Goal: Task Accomplishment & Management: Manage account settings

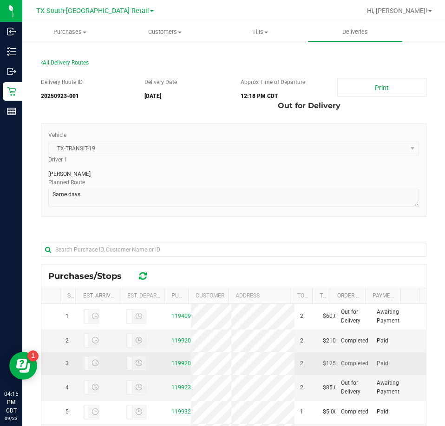
scroll to position [43, 0]
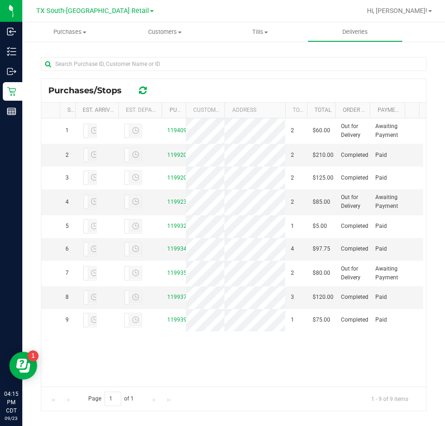
drag, startPoint x: 324, startPoint y: 105, endPoint x: 336, endPoint y: 108, distance: 11.8
click at [336, 108] on div "Stop # Est. Arrival Est. Departure Purchase ID Customer Address Total Order Lin…" at bounding box center [230, 110] width 378 height 15
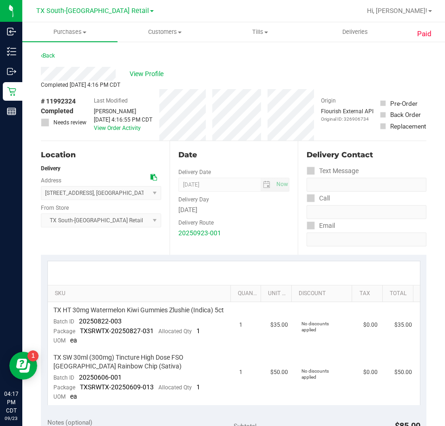
scroll to position [46, 0]
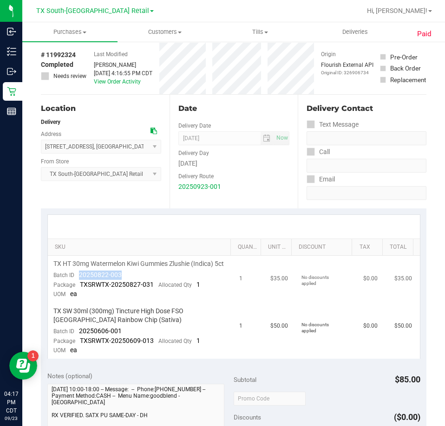
drag, startPoint x: 127, startPoint y: 285, endPoint x: 78, endPoint y: 286, distance: 48.8
click at [78, 286] on td "TX HT 30mg Watermelon Kiwi Gummies Zlushie (Indica) 5ct Batch ID 20250822-003 P…" at bounding box center [141, 279] width 186 height 47
drag, startPoint x: 127, startPoint y: 342, endPoint x: 73, endPoint y: 340, distance: 53.4
click at [73, 340] on td "TX SW 30ml (300mg) Tincture High Dose FSO TX Rainbow Chip (Sativa) Batch ID 202…" at bounding box center [141, 331] width 186 height 56
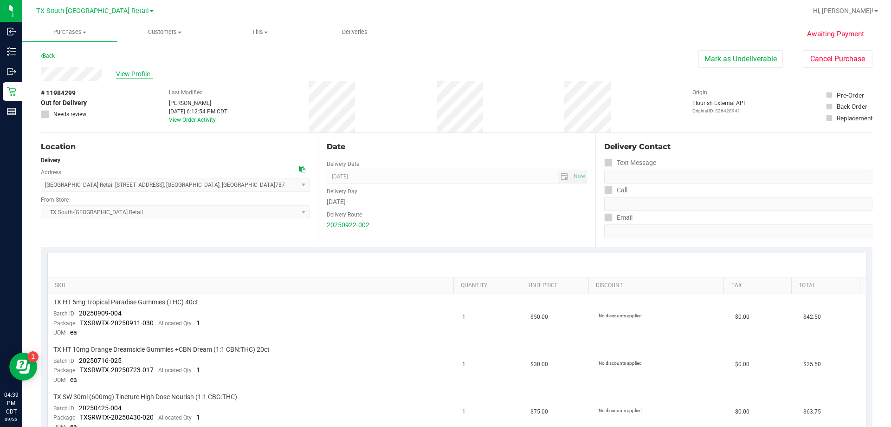
click at [138, 75] on span "View Profile" at bounding box center [134, 74] width 37 height 10
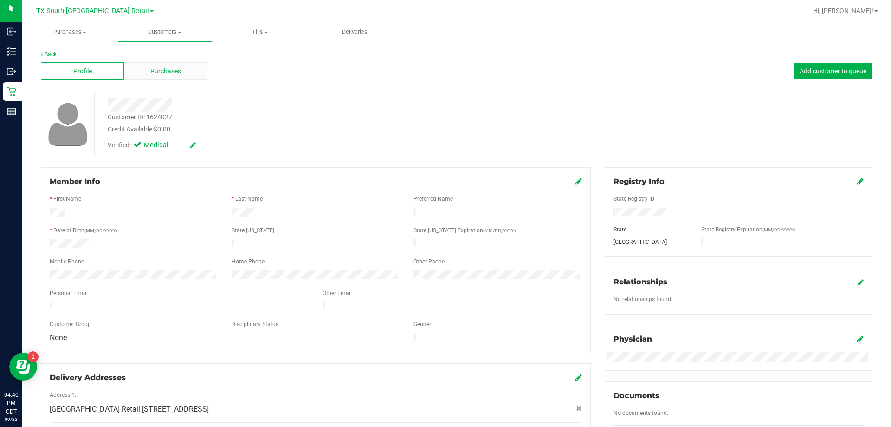
click at [184, 75] on div "Purchases" at bounding box center [165, 71] width 83 height 18
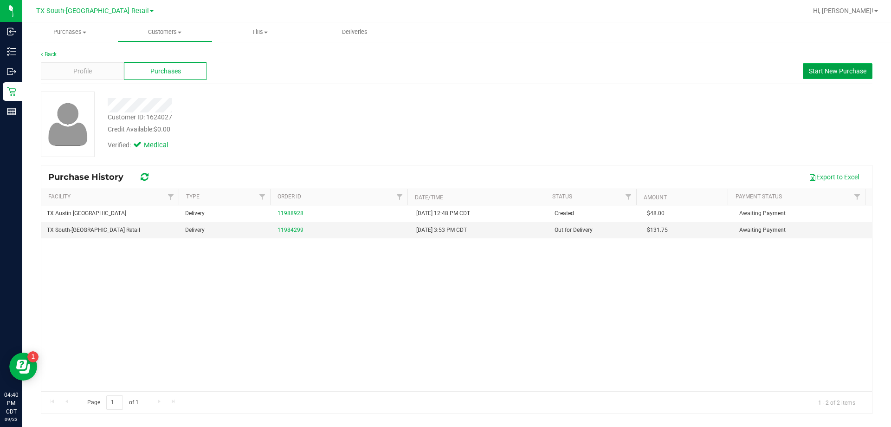
click at [444, 69] on span "Start New Purchase" at bounding box center [838, 70] width 58 height 7
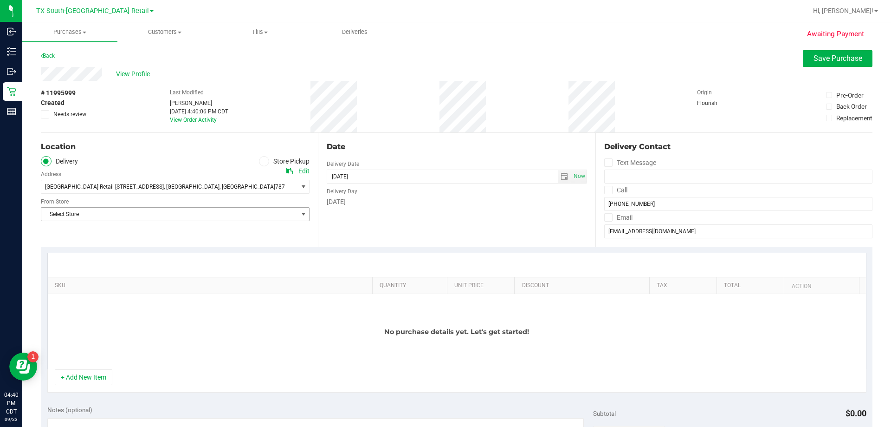
click at [163, 212] on span "Select Store" at bounding box center [169, 214] width 256 height 13
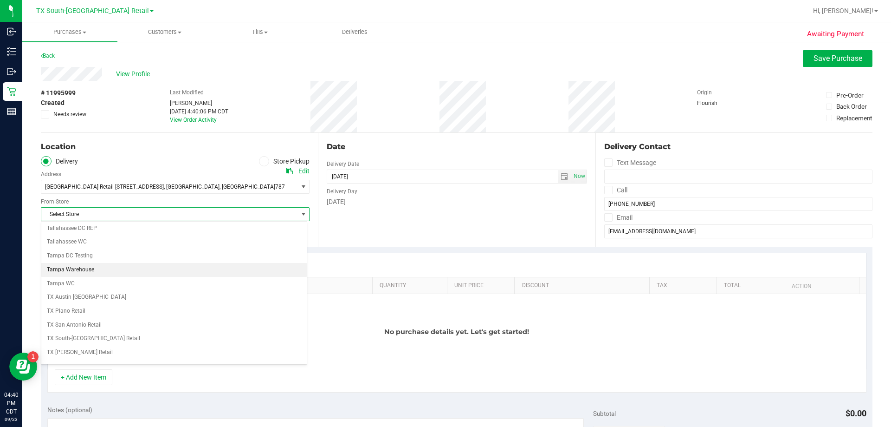
scroll to position [650, 0]
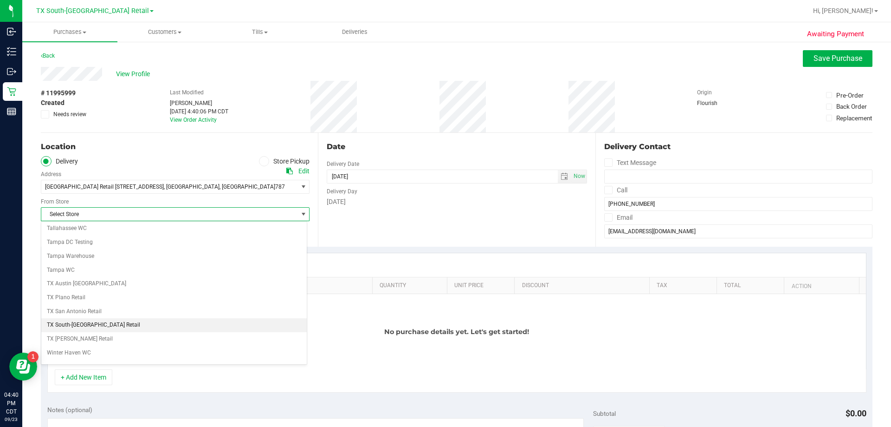
click at [130, 329] on li "TX South-[GEOGRAPHIC_DATA] Retail" at bounding box center [174, 325] width 266 height 14
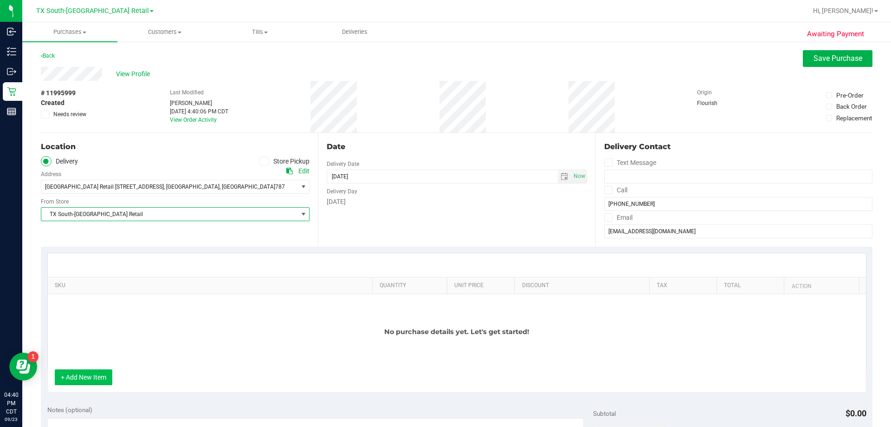
click at [77, 376] on button "+ Add New Item" at bounding box center [84, 377] width 58 height 16
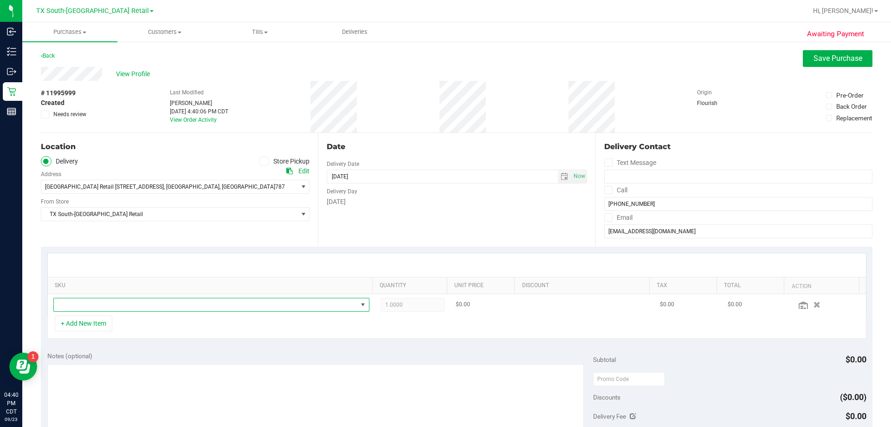
click at [129, 311] on span "NO DATA FOUND" at bounding box center [206, 304] width 304 height 13
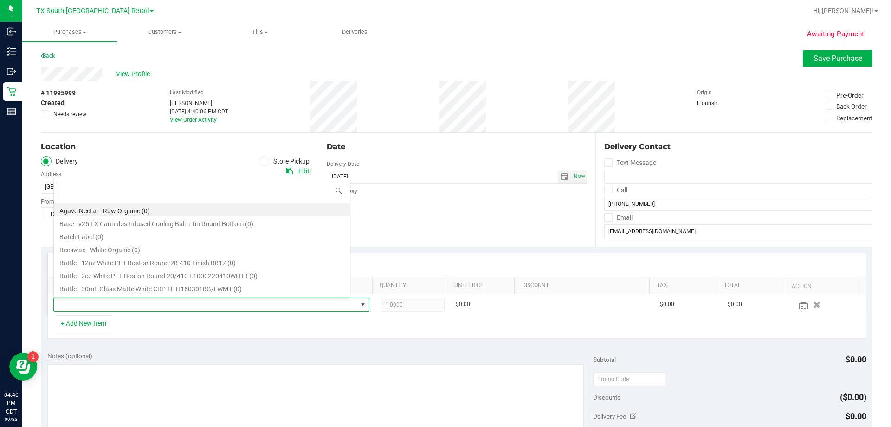
scroll to position [14, 308]
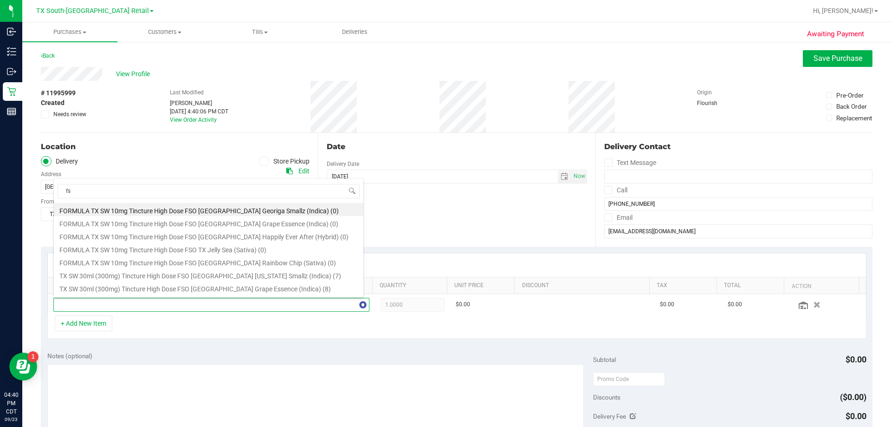
type input "fso"
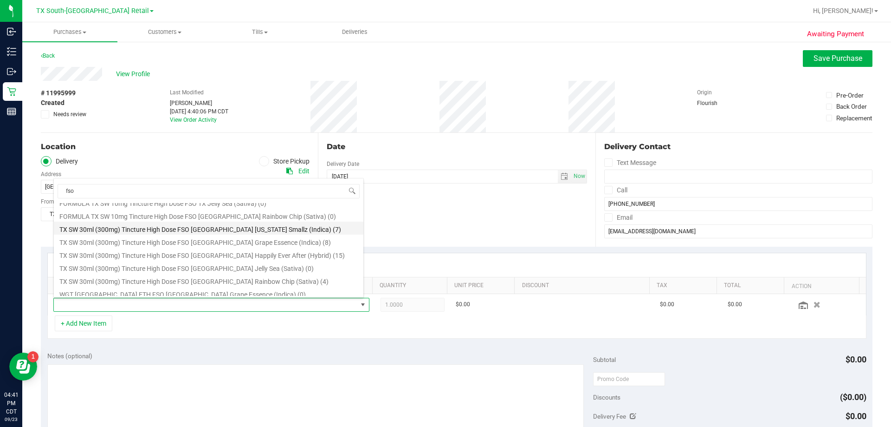
click at [187, 226] on li "TX SW 30ml (300mg) Tincture High Dose FSO TX Georgia Smallz (Indica) (7)" at bounding box center [209, 227] width 310 height 13
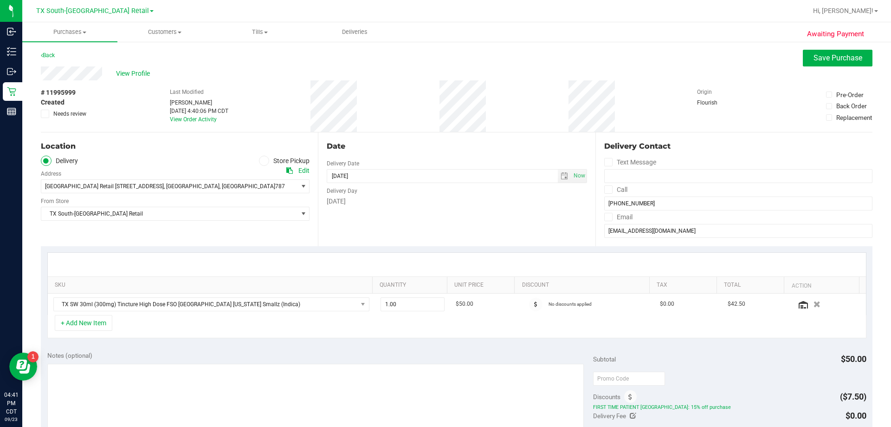
scroll to position [0, 0]
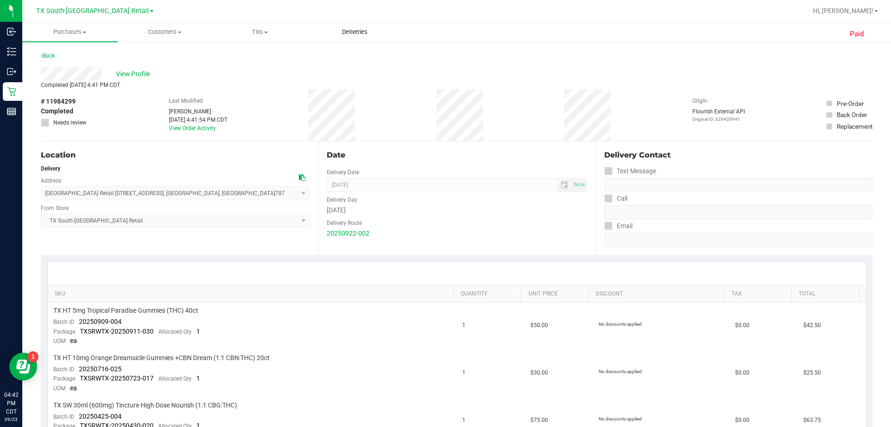
click at [360, 32] on span "Deliveries" at bounding box center [355, 32] width 51 height 8
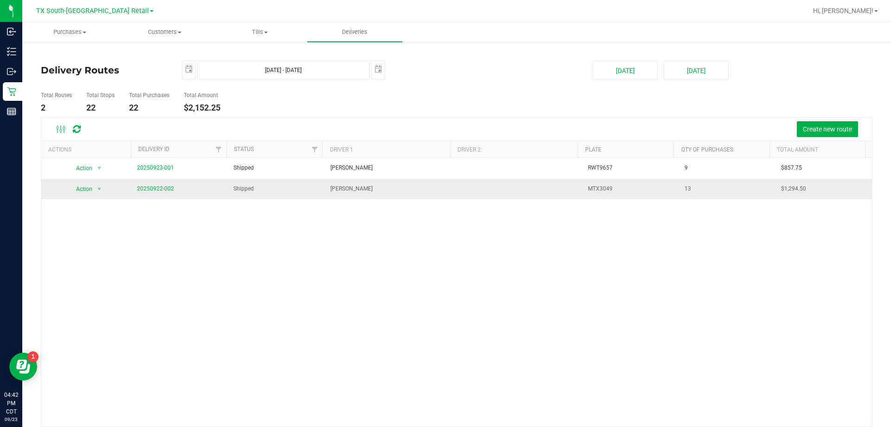
click at [166, 192] on span "20250922-002" at bounding box center [155, 188] width 37 height 9
click at [165, 189] on link "20250922-002" at bounding box center [155, 188] width 37 height 6
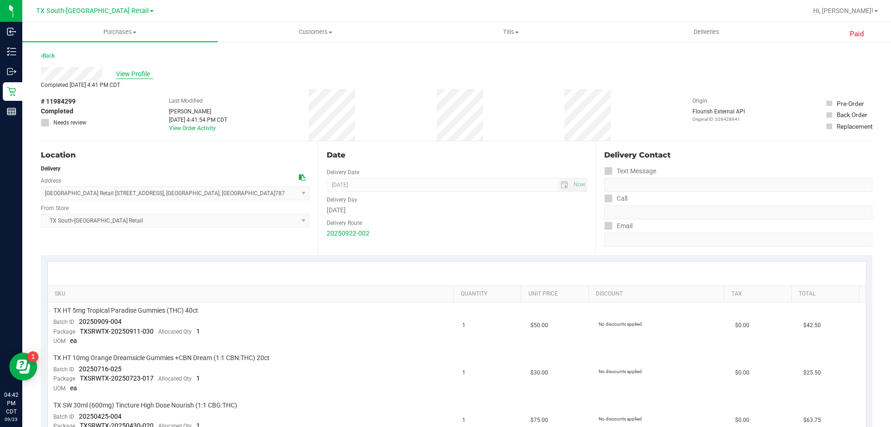
click at [142, 71] on span "View Profile" at bounding box center [134, 74] width 37 height 10
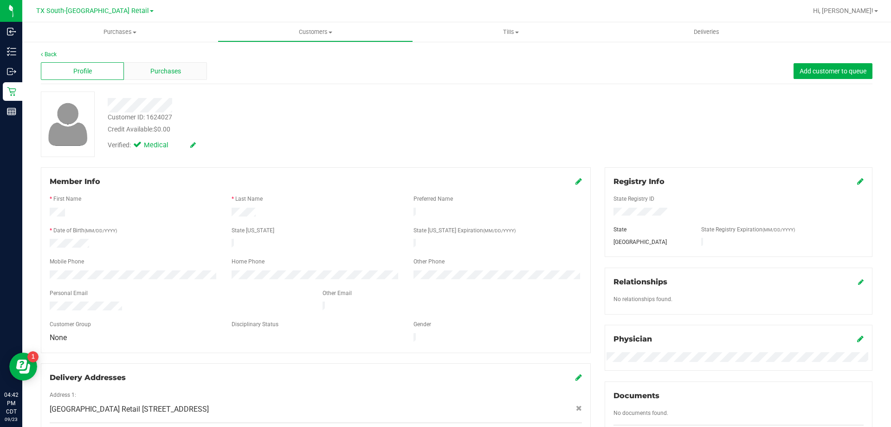
click at [152, 71] on span "Purchases" at bounding box center [165, 71] width 31 height 10
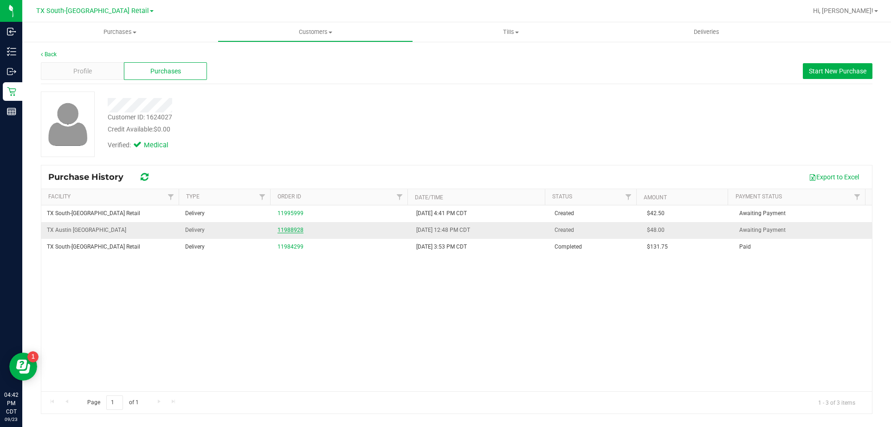
click at [290, 231] on link "11988928" at bounding box center [291, 230] width 26 height 6
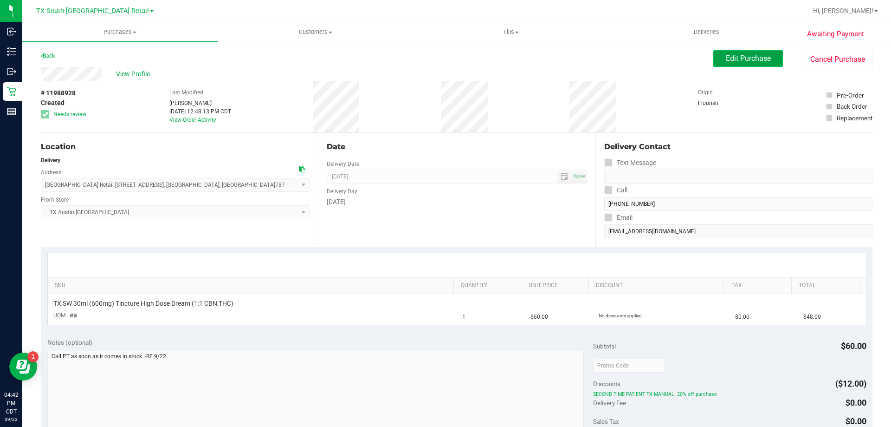
click at [762, 54] on span "Edit Purchase" at bounding box center [748, 58] width 45 height 9
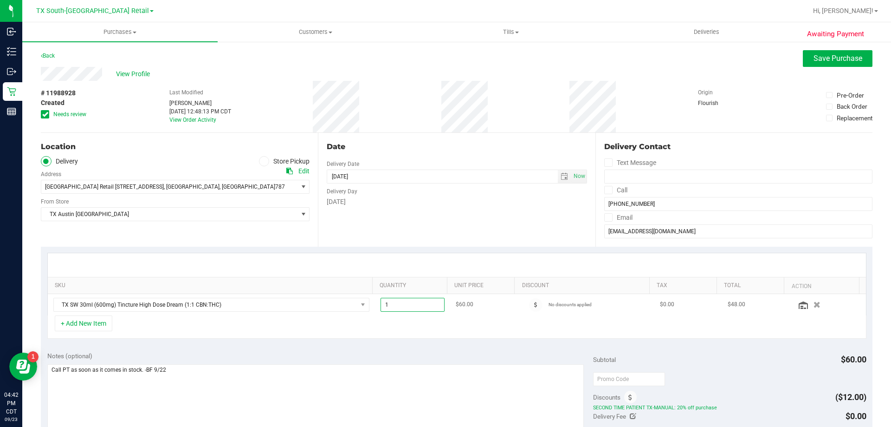
click at [412, 306] on span "1.00 1" at bounding box center [413, 305] width 65 height 14
click at [412, 306] on input "1" at bounding box center [413, 304] width 64 height 13
click at [809, 306] on button "button" at bounding box center [817, 304] width 16 height 10
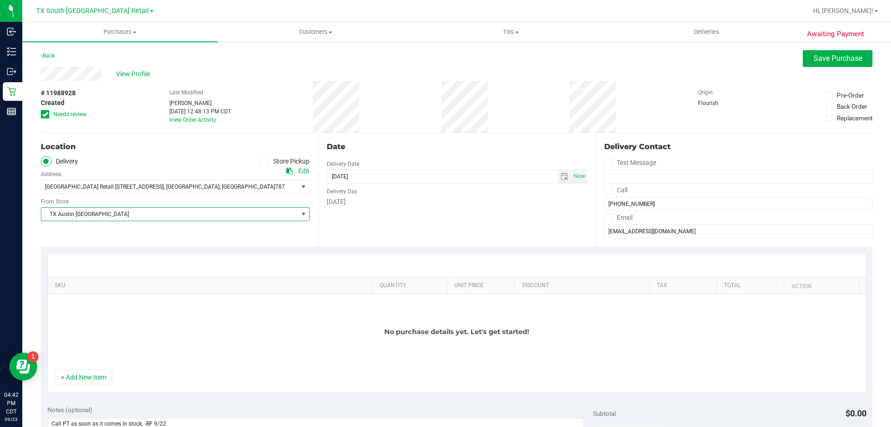
click at [116, 214] on span "TX Austin [GEOGRAPHIC_DATA]" at bounding box center [169, 214] width 256 height 13
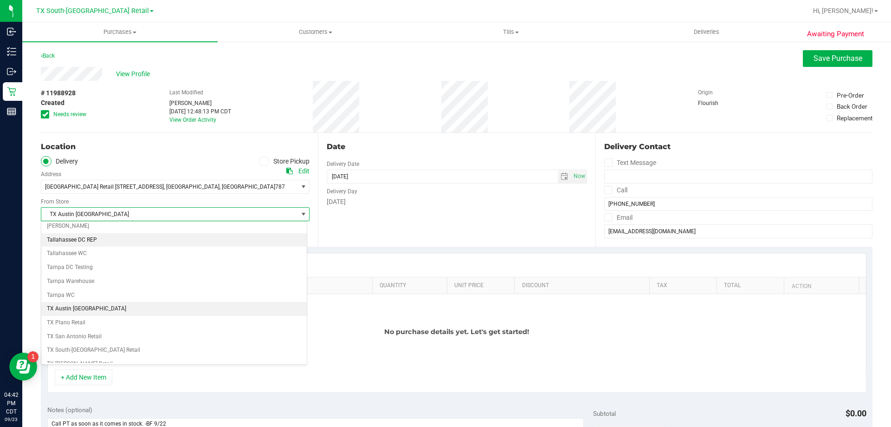
scroll to position [671, 0]
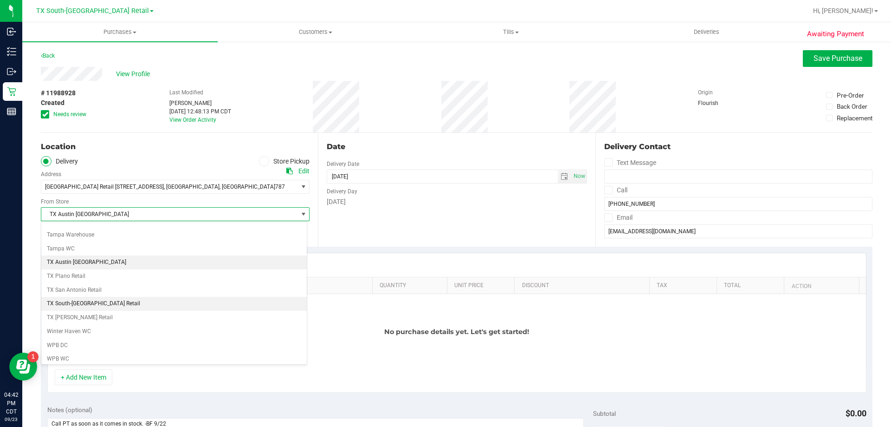
click at [97, 303] on li "TX South-[GEOGRAPHIC_DATA] Retail" at bounding box center [174, 304] width 266 height 14
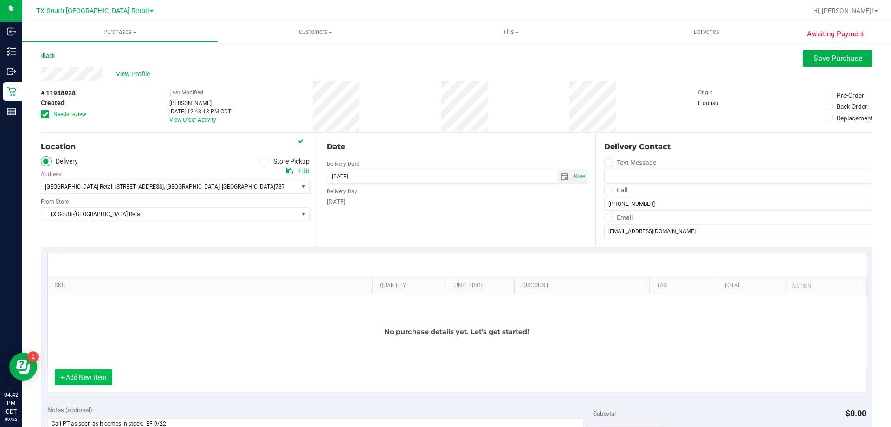
click at [82, 375] on button "+ Add New Item" at bounding box center [84, 377] width 58 height 16
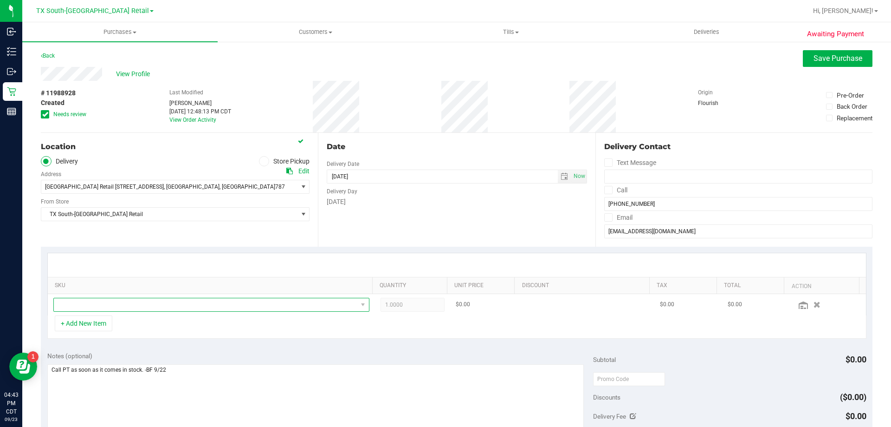
click at [135, 301] on span "NO DATA FOUND" at bounding box center [206, 304] width 304 height 13
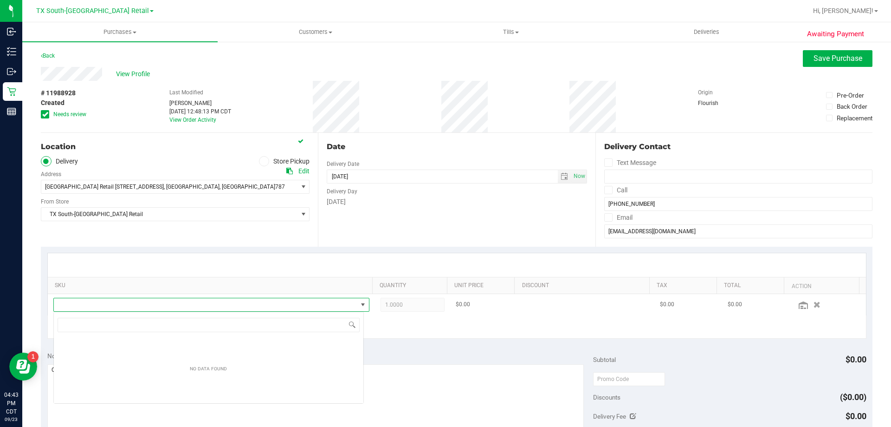
scroll to position [14, 308]
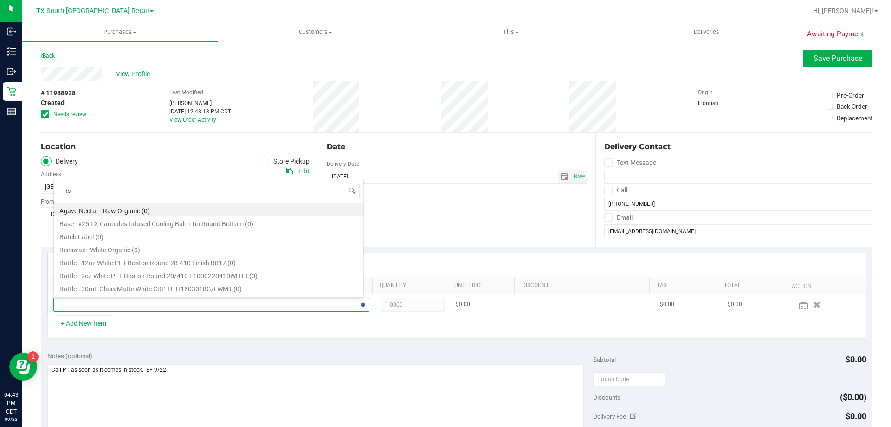
type input "fso"
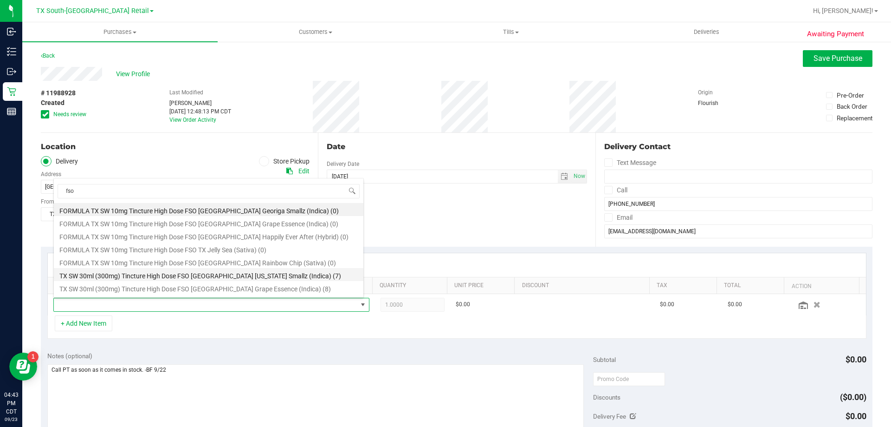
click at [193, 279] on li "TX SW 30ml (300mg) Tincture High Dose FSO TX Georgia Smallz (Indica) (7)" at bounding box center [209, 274] width 310 height 13
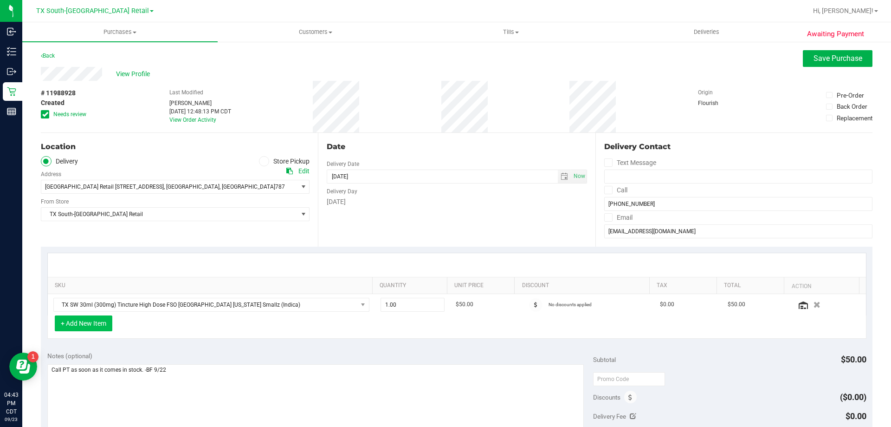
click at [103, 326] on button "+ Add New Item" at bounding box center [84, 323] width 58 height 16
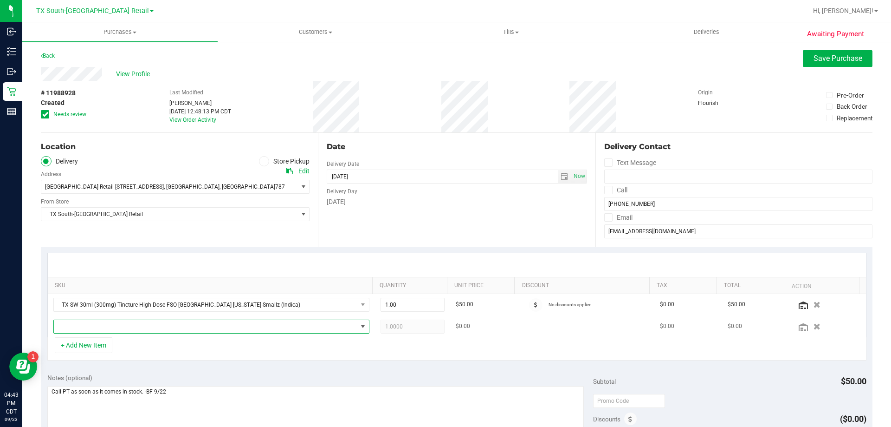
click at [111, 328] on span "NO DATA FOUND" at bounding box center [206, 326] width 304 height 13
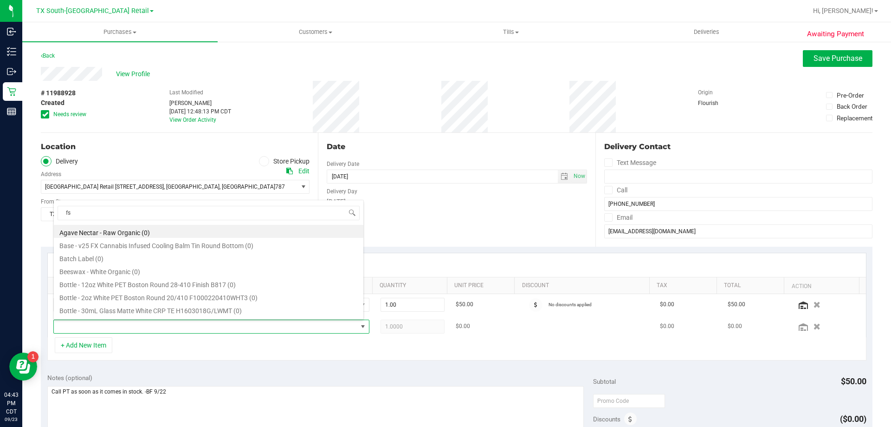
type input "fso"
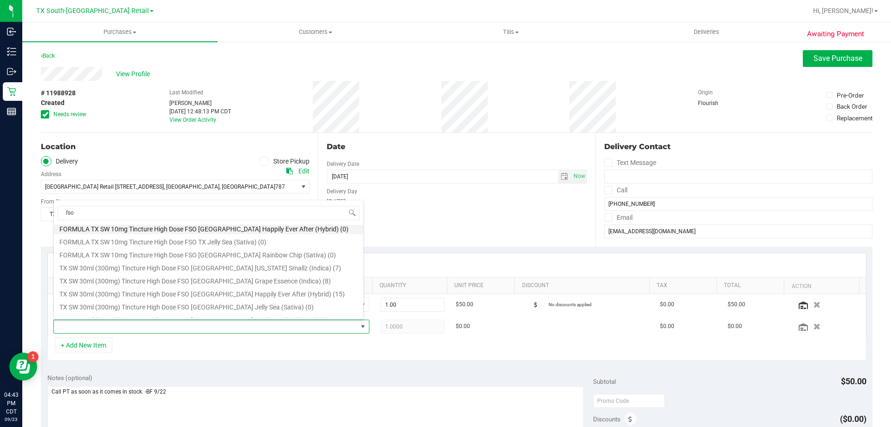
scroll to position [46, 0]
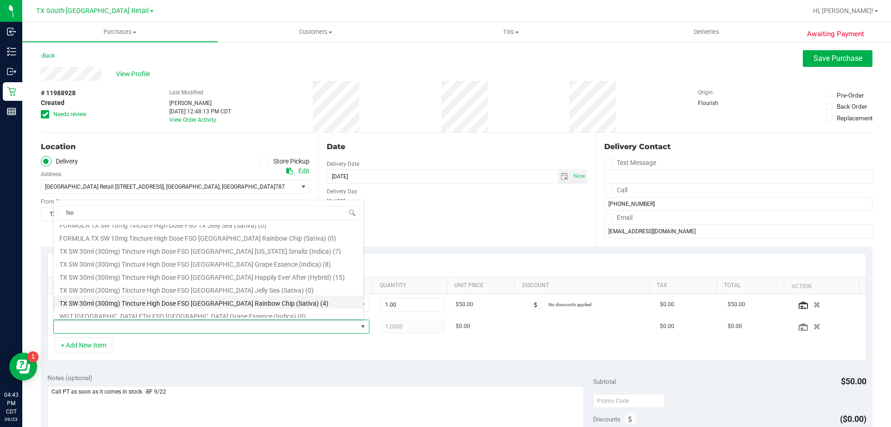
click at [226, 302] on li "TX SW 30ml (300mg) Tincture High Dose FSO TX Rainbow Chip (Sativa) (4)" at bounding box center [209, 301] width 310 height 13
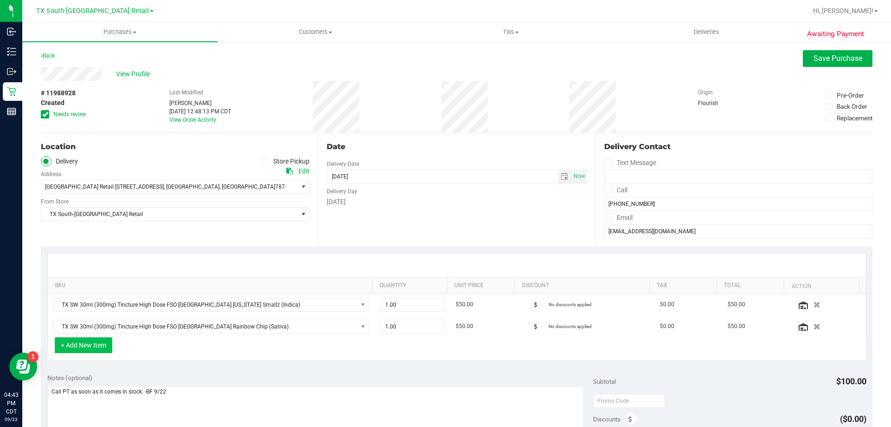
click at [110, 343] on button "+ Add New Item" at bounding box center [84, 345] width 58 height 16
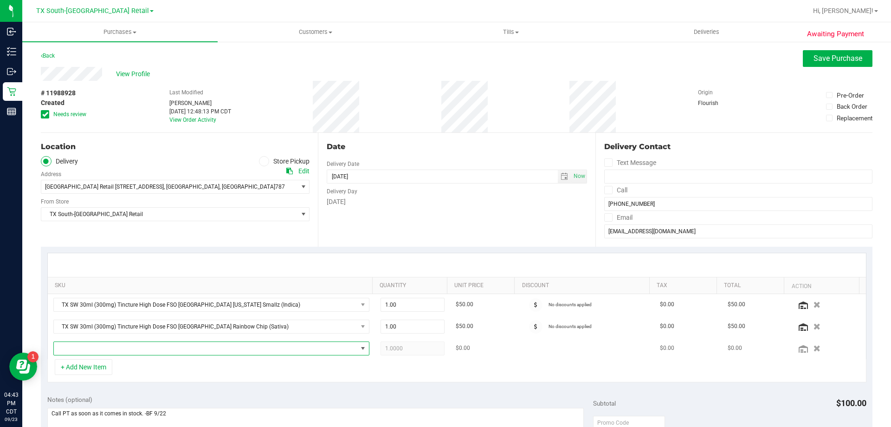
click at [123, 346] on span "NO DATA FOUND" at bounding box center [206, 348] width 304 height 13
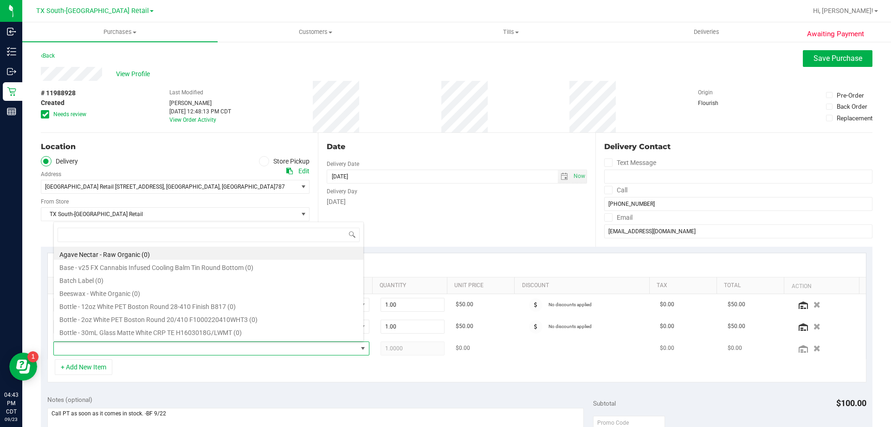
scroll to position [14, 308]
type input "fso"
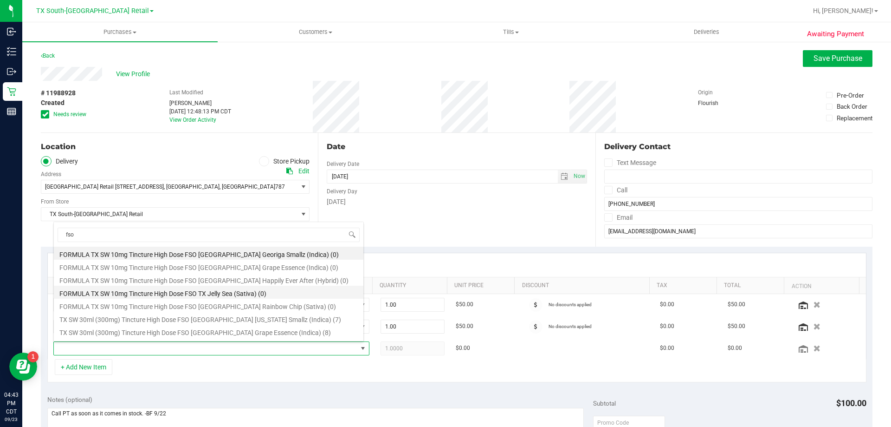
scroll to position [46, 0]
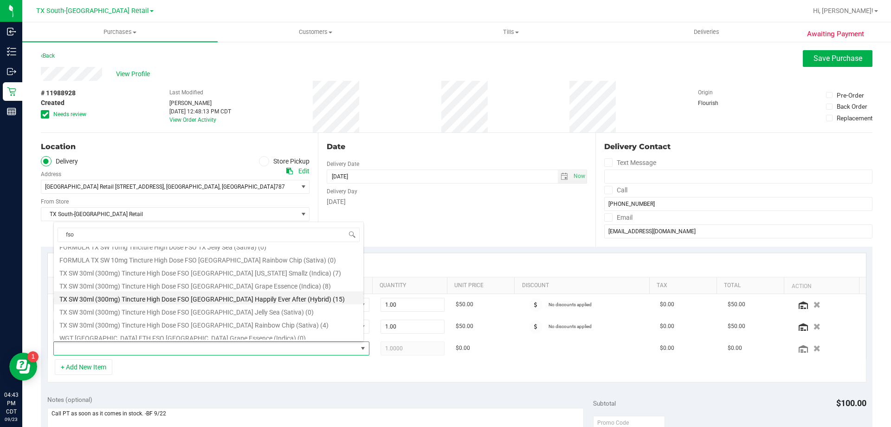
click at [196, 295] on li "TX SW 30ml (300mg) Tincture High Dose FSO TX Happily Ever After (Hybrid) (15)" at bounding box center [209, 297] width 310 height 13
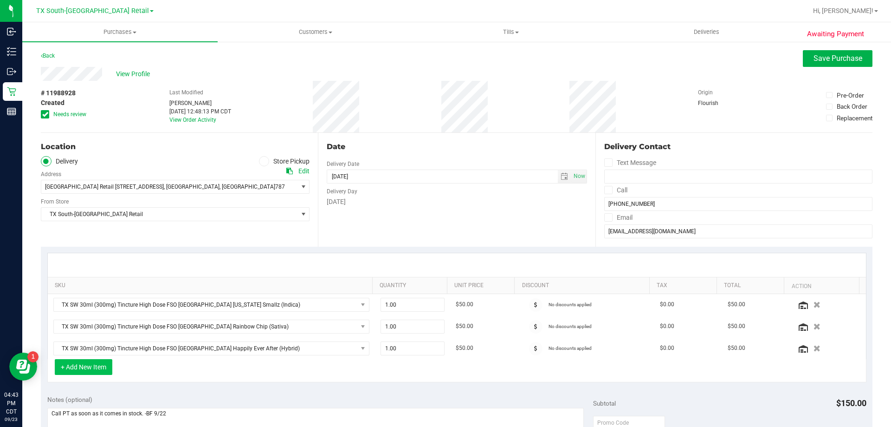
click at [106, 367] on button "+ Add New Item" at bounding box center [84, 367] width 58 height 16
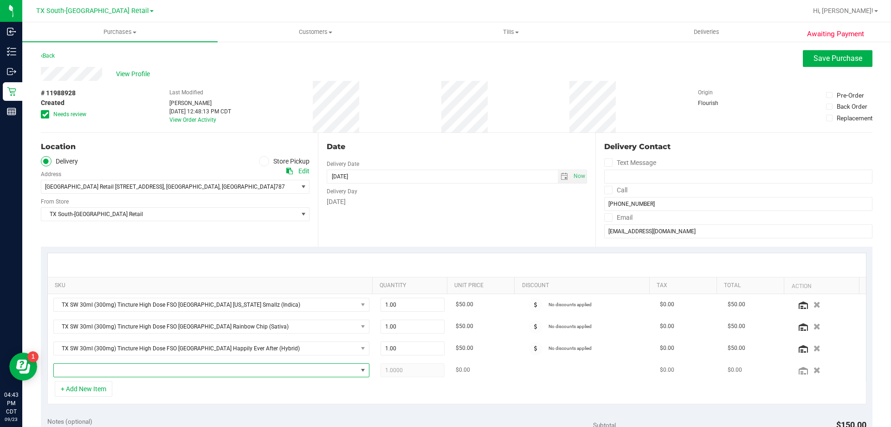
click at [153, 369] on span "NO DATA FOUND" at bounding box center [206, 369] width 304 height 13
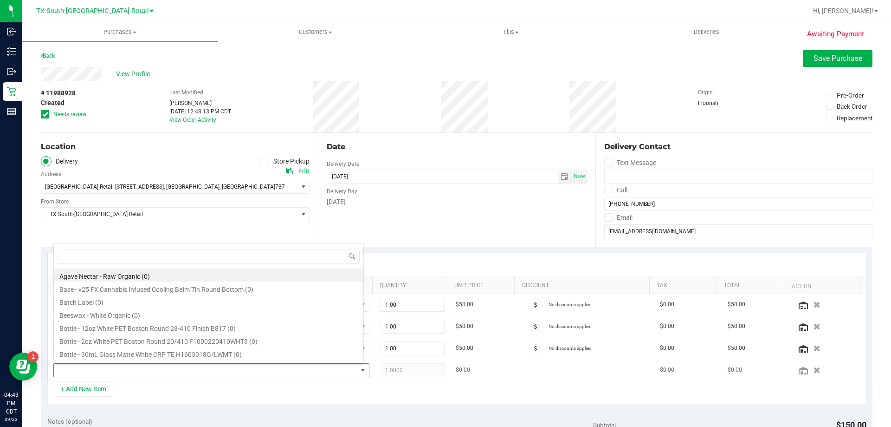
scroll to position [14, 308]
type input "fx"
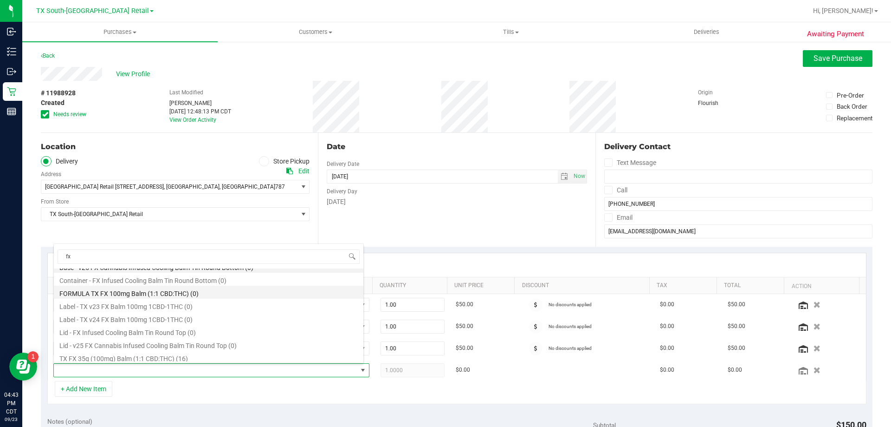
scroll to position [11, 0]
click at [161, 357] on li "TX FX 35g (100mg) Balm (1:1 CBD:THC) (16)" at bounding box center [209, 354] width 310 height 13
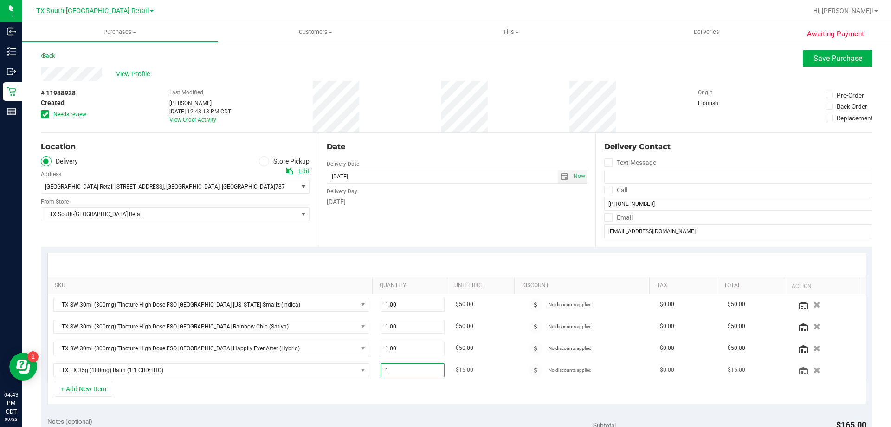
click at [418, 372] on span "1.00 1" at bounding box center [413, 370] width 65 height 14
click at [418, 372] on input "1" at bounding box center [413, 369] width 64 height 13
type input "2"
type input "2.00"
click at [393, 388] on div "+ Add New Item" at bounding box center [456, 392] width 819 height 23
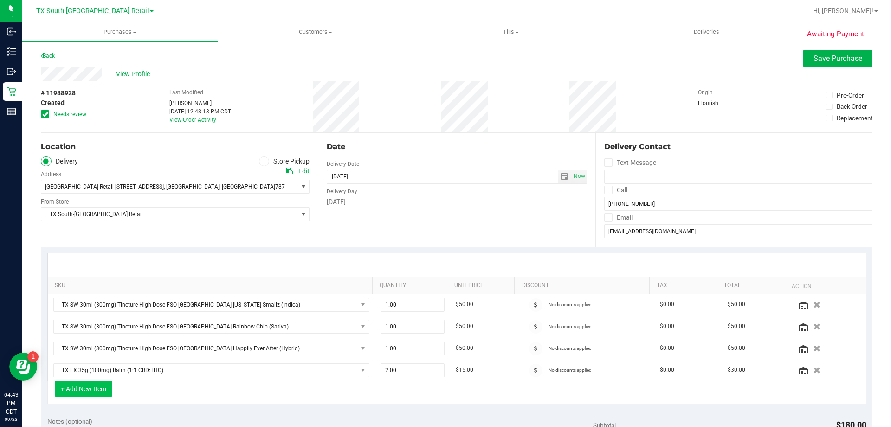
click at [65, 391] on button "+ Add New Item" at bounding box center [84, 389] width 58 height 16
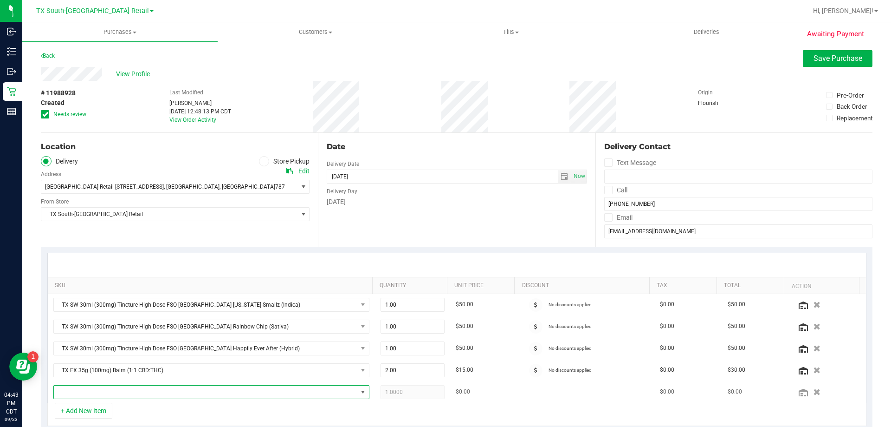
click at [81, 393] on span "NO DATA FOUND" at bounding box center [206, 391] width 304 height 13
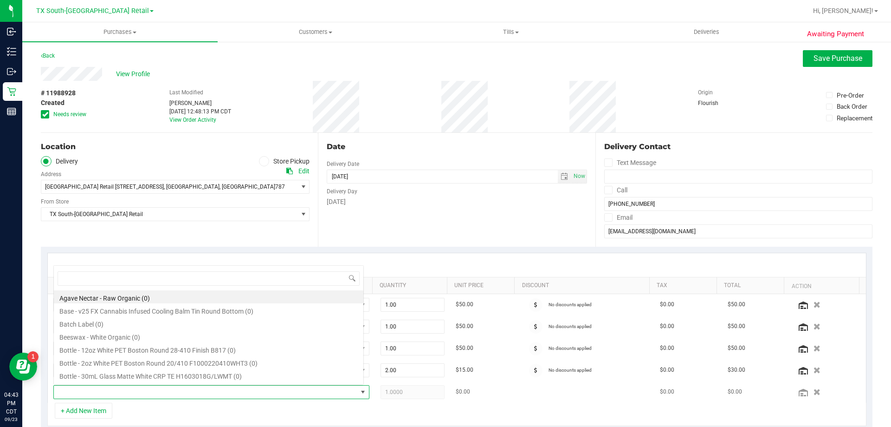
scroll to position [14, 308]
type input "chocola"
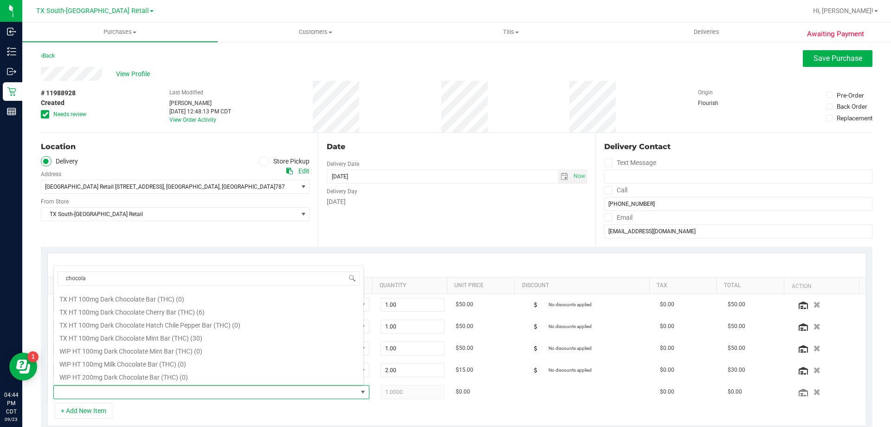
scroll to position [228, 0]
click at [131, 341] on li "TX HT 100mg Dark Chocolate Mint Bar (THC) (30)" at bounding box center [209, 341] width 310 height 13
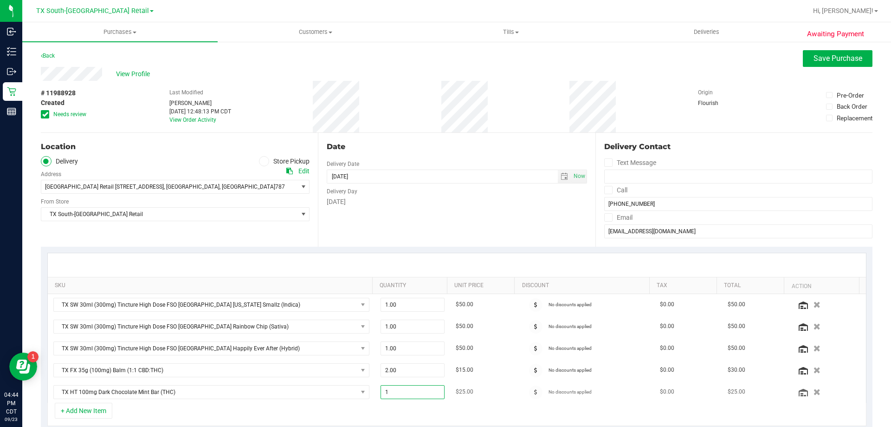
click at [414, 396] on span "1.00 1" at bounding box center [413, 392] width 65 height 14
click at [414, 396] on input "1" at bounding box center [413, 391] width 64 height 13
type input "2"
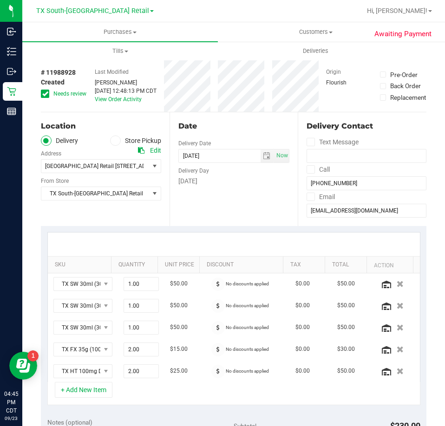
scroll to position [0, 0]
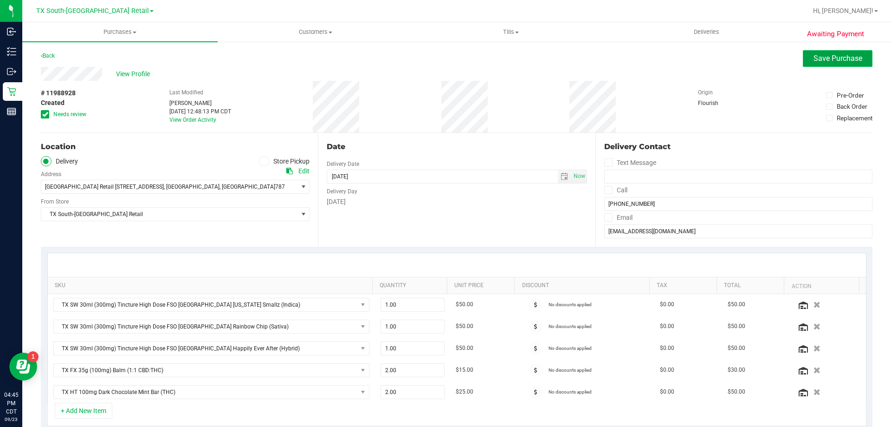
click at [834, 63] on button "Save Purchase" at bounding box center [838, 58] width 70 height 17
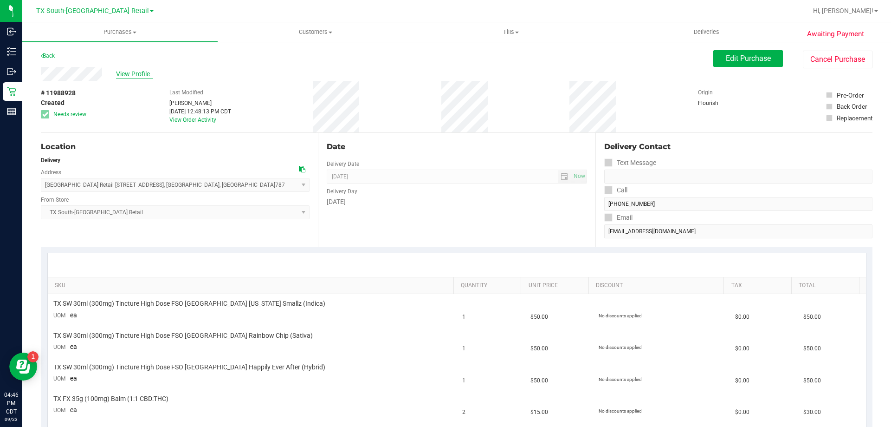
click at [142, 75] on span "View Profile" at bounding box center [134, 74] width 37 height 10
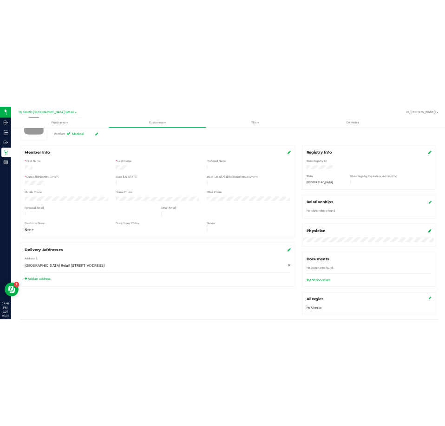
scroll to position [93, 0]
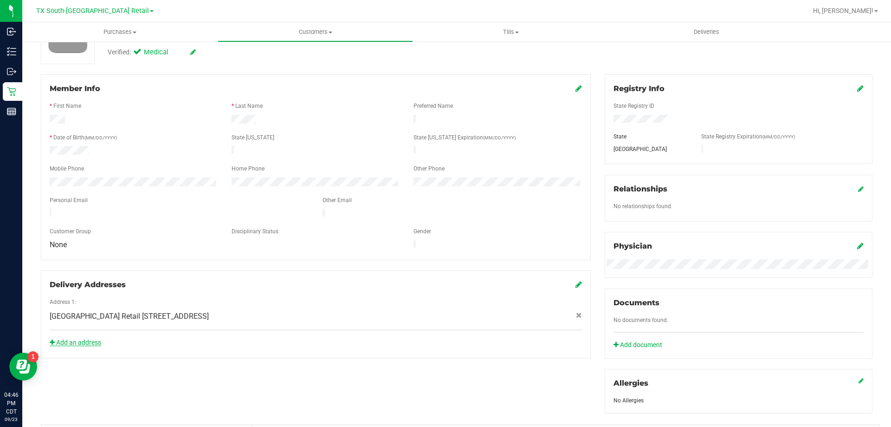
click at [80, 338] on link "Add an address" at bounding box center [76, 341] width 52 height 7
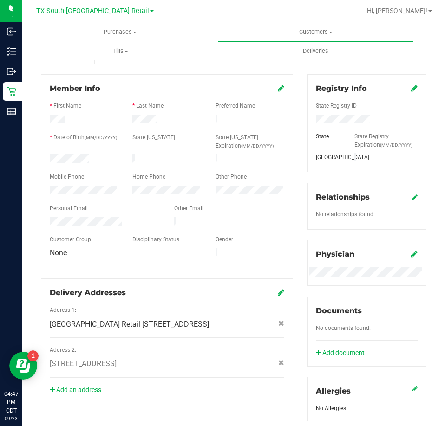
click at [117, 358] on span "2403 Rock terrace circle , Austin , TX 78704" at bounding box center [83, 363] width 67 height 11
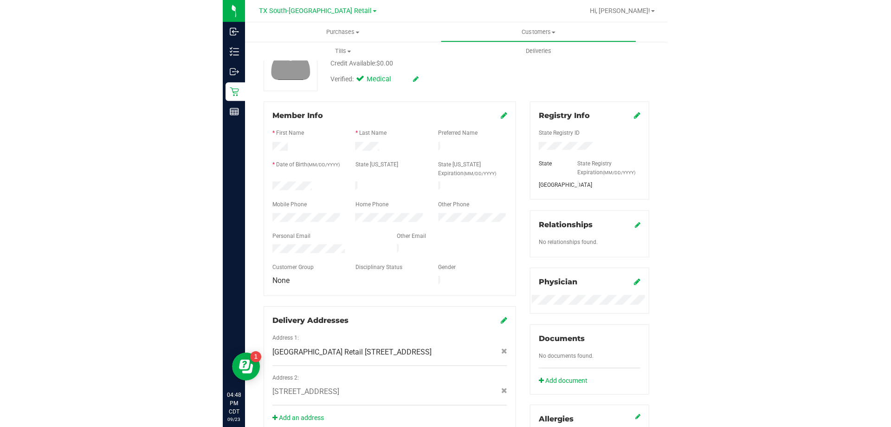
scroll to position [0, 0]
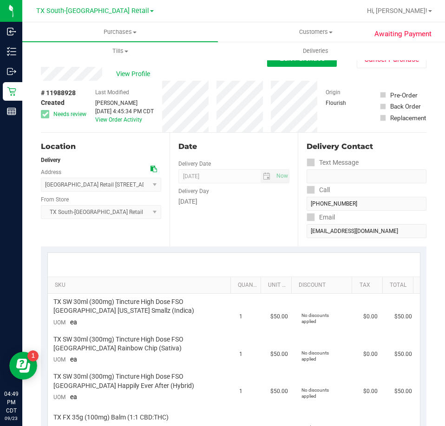
click at [152, 166] on icon at bounding box center [153, 169] width 6 height 6
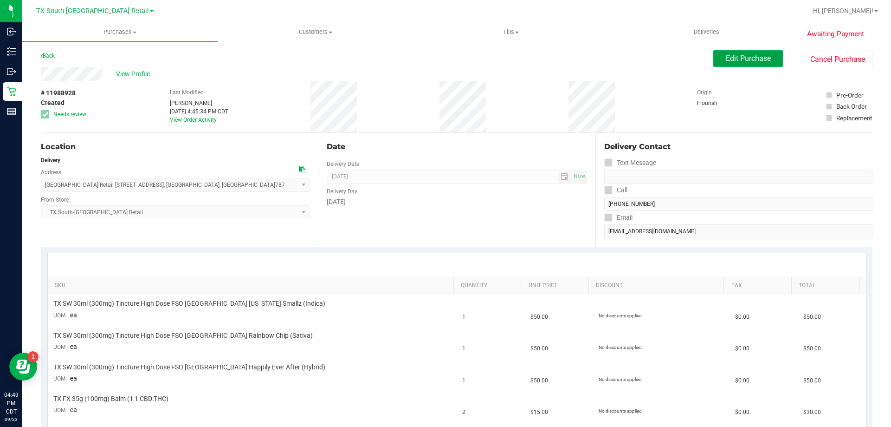
click at [761, 51] on button "Edit Purchase" at bounding box center [748, 58] width 70 height 17
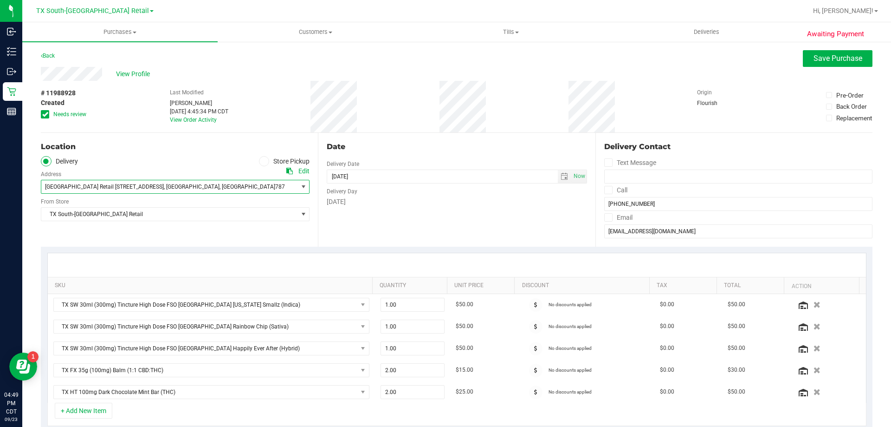
click at [303, 190] on span "select" at bounding box center [303, 186] width 7 height 7
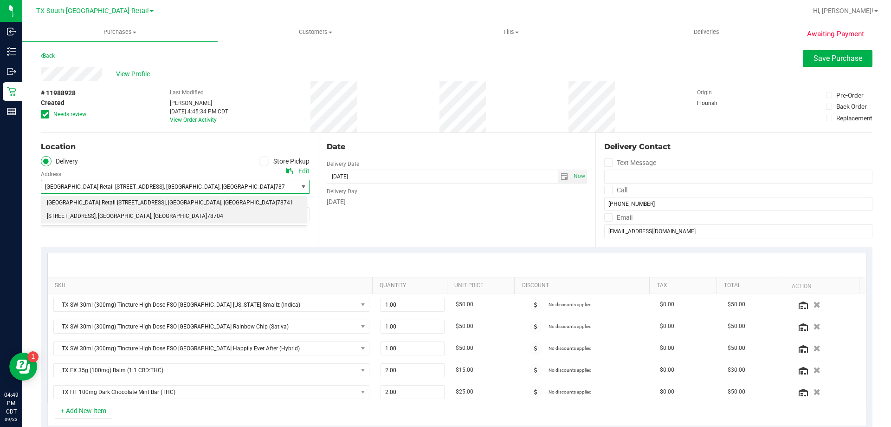
click at [153, 219] on li "2403 Rock terrace circle , Austin , TX 78704" at bounding box center [174, 216] width 266 height 14
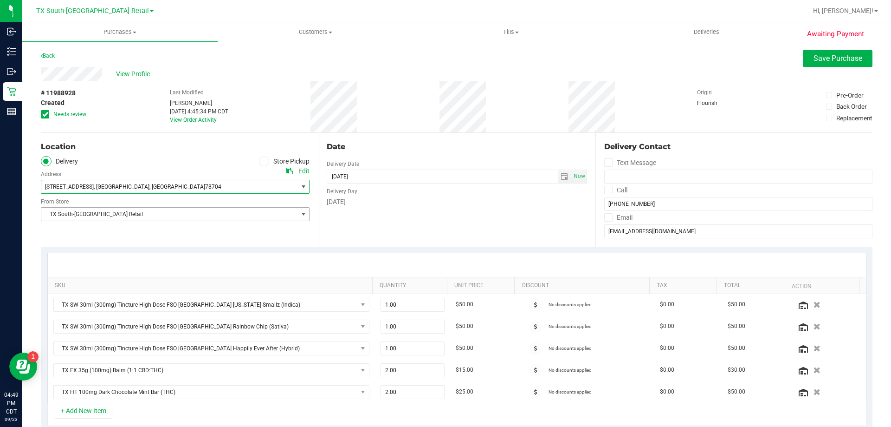
click at [276, 216] on span "TX South-[GEOGRAPHIC_DATA] Retail" at bounding box center [169, 214] width 256 height 13
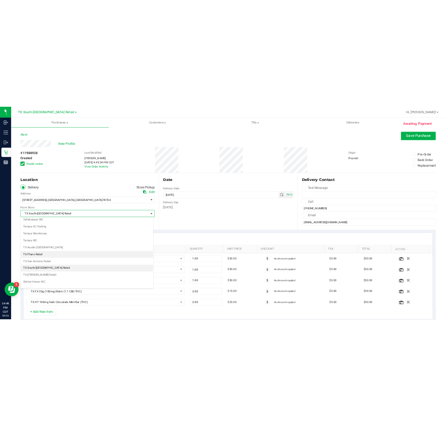
scroll to position [666, 0]
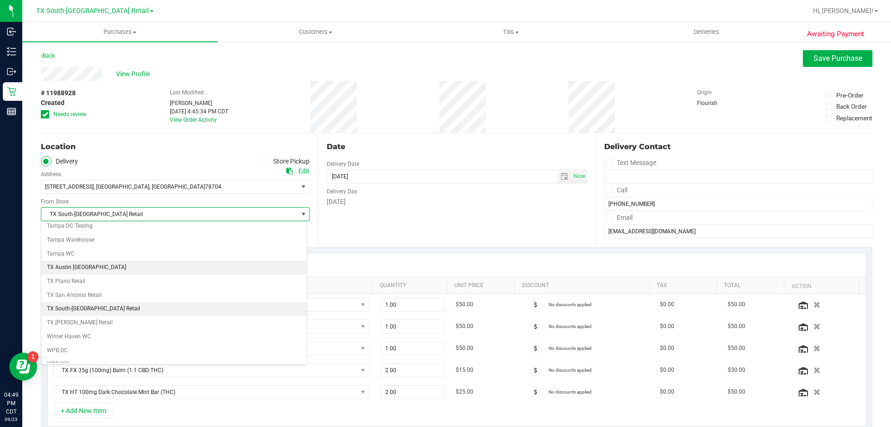
click at [111, 266] on li "TX Austin [GEOGRAPHIC_DATA]" at bounding box center [174, 267] width 266 height 14
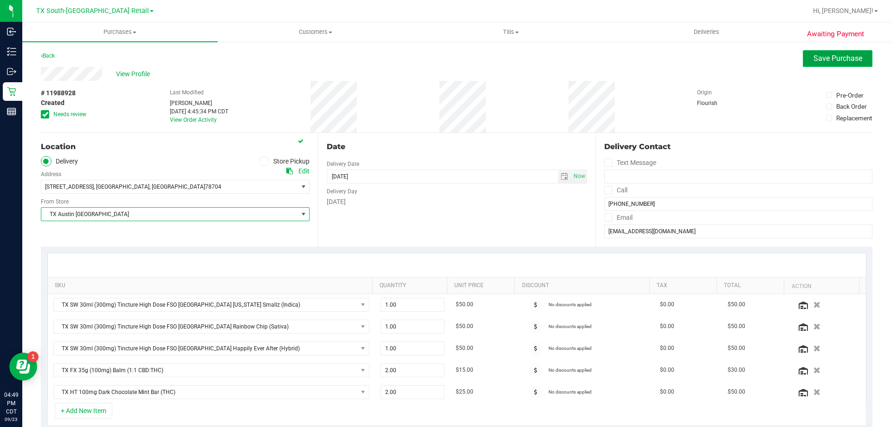
click at [839, 61] on span "Save Purchase" at bounding box center [838, 58] width 49 height 9
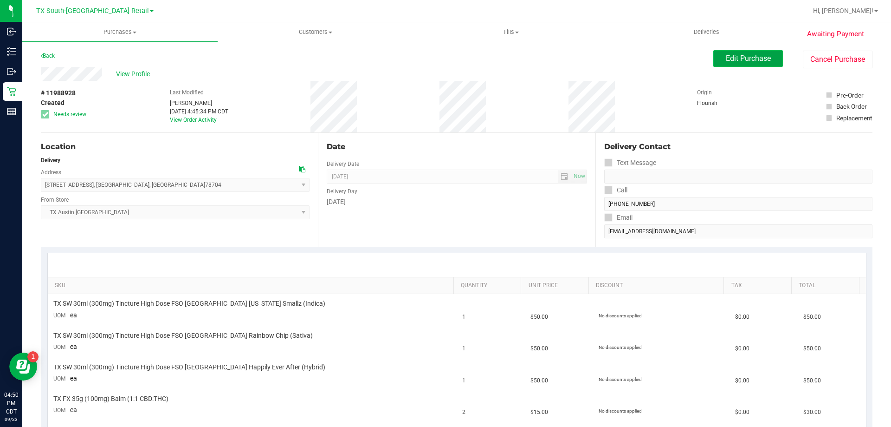
click at [726, 61] on span "Edit Purchase" at bounding box center [748, 58] width 45 height 9
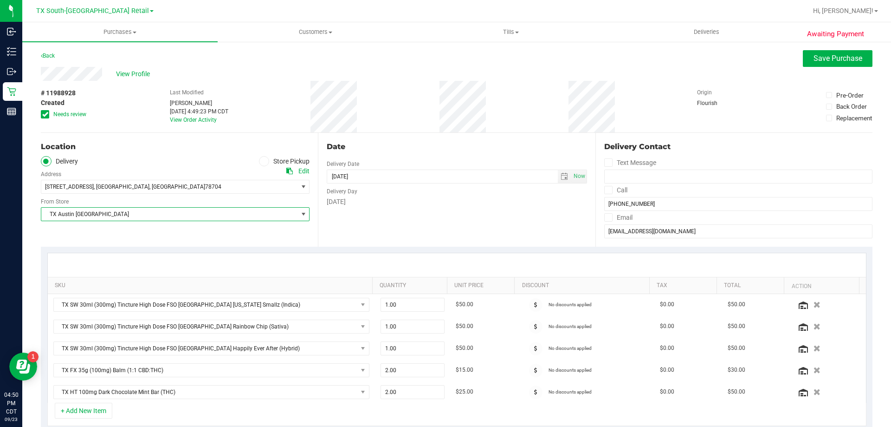
click at [138, 214] on span "TX Austin [GEOGRAPHIC_DATA]" at bounding box center [169, 214] width 256 height 13
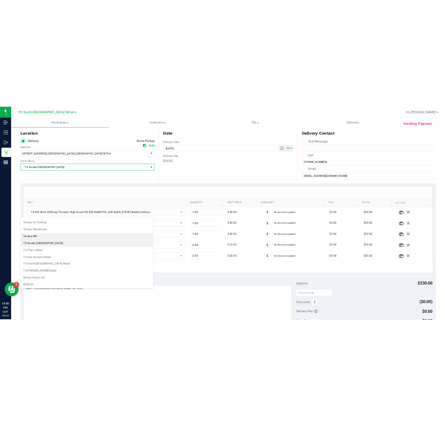
scroll to position [671, 0]
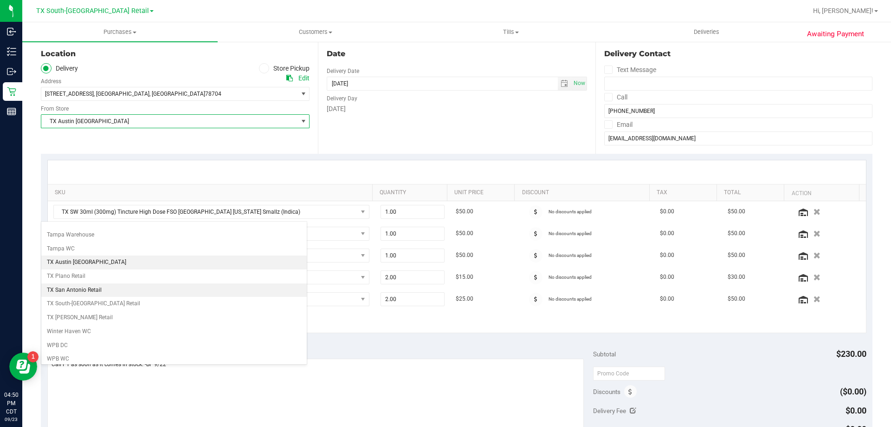
click at [87, 291] on li "TX San Antonio Retail" at bounding box center [174, 290] width 266 height 14
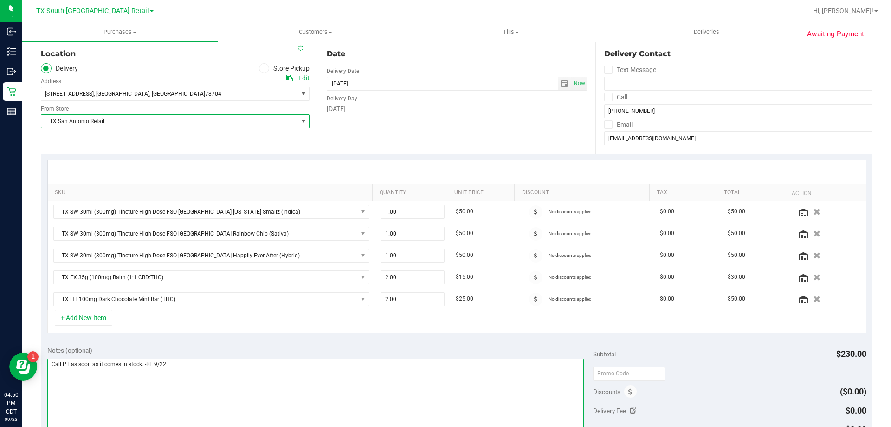
click at [180, 377] on textarea at bounding box center [315, 402] width 537 height 89
click at [180, 376] on textarea at bounding box center [315, 402] width 537 height 89
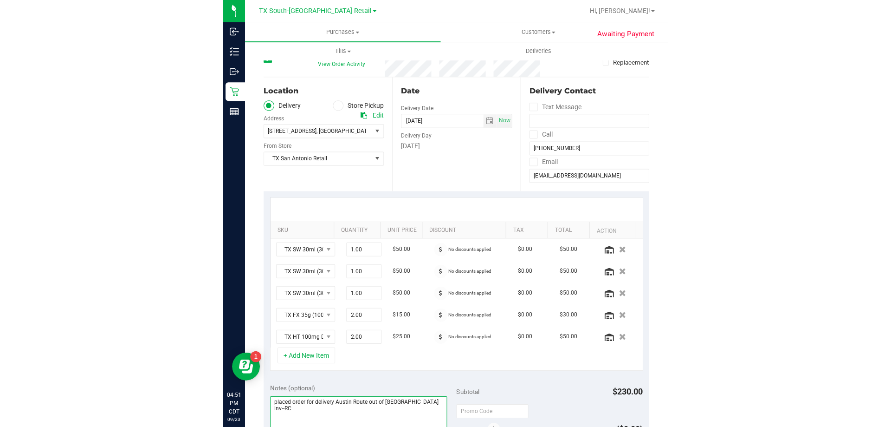
scroll to position [0, 0]
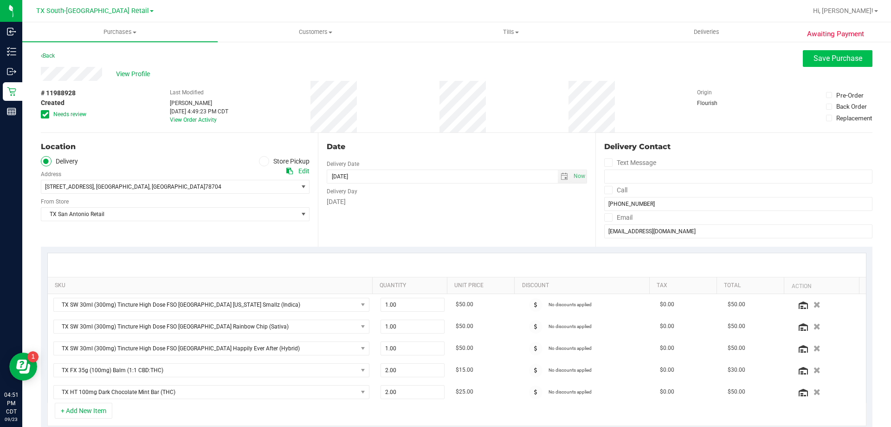
type textarea "placed order for delivery Austin Route out of san antonio inv--RC"
click at [834, 60] on span "Save Purchase" at bounding box center [838, 58] width 49 height 9
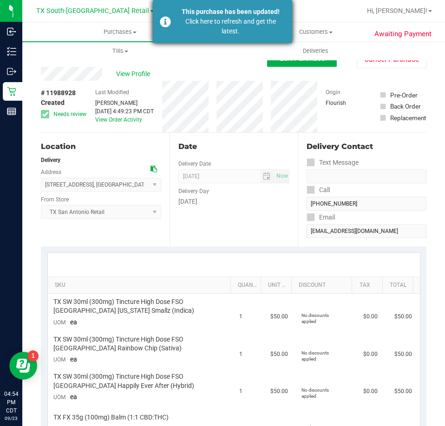
click at [222, 29] on div "Click here to refresh and get the latest." at bounding box center [230, 26] width 109 height 19
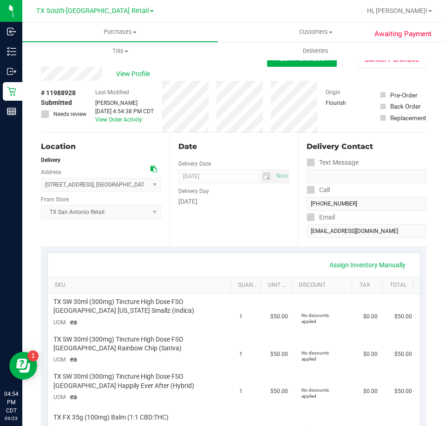
type textarea "placed order for delivery Austin Route out of san antonio inv--RC #9 on DCC."
click at [128, 72] on span "View Profile" at bounding box center [134, 74] width 37 height 10
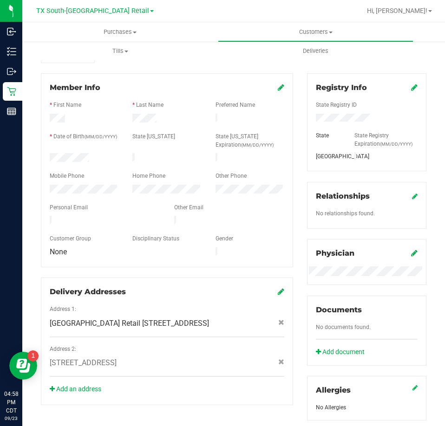
scroll to position [93, 0]
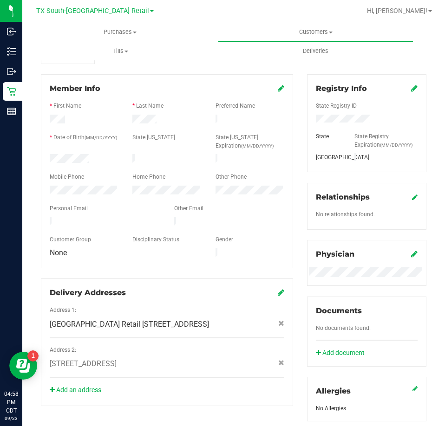
drag, startPoint x: 123, startPoint y: 216, endPoint x: 51, endPoint y: 221, distance: 72.1
click at [51, 221] on div at bounding box center [105, 222] width 124 height 11
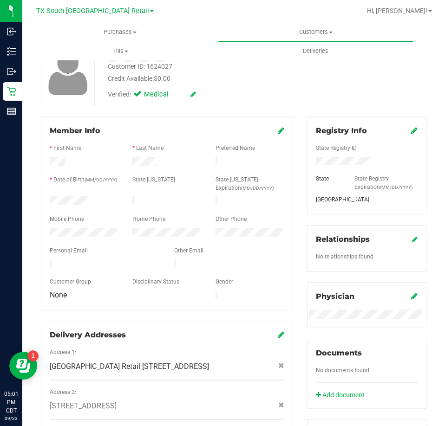
scroll to position [0, 0]
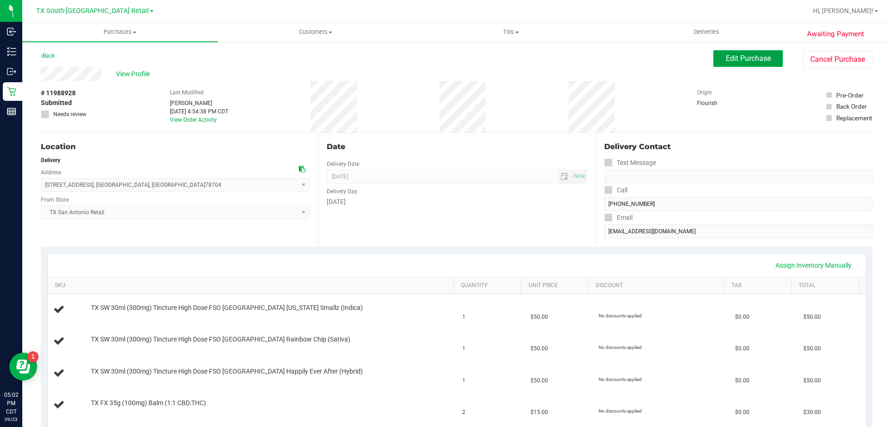
drag, startPoint x: 745, startPoint y: 57, endPoint x: 743, endPoint y: 51, distance: 6.3
click at [745, 57] on span "Edit Purchase" at bounding box center [748, 58] width 45 height 9
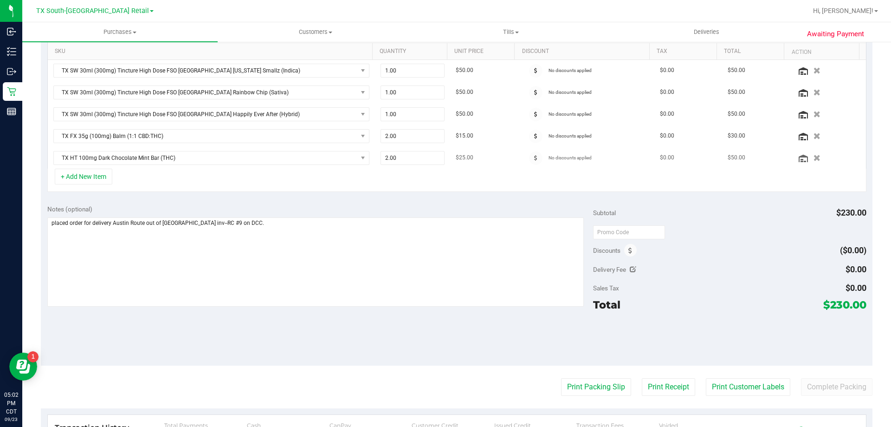
scroll to position [279, 0]
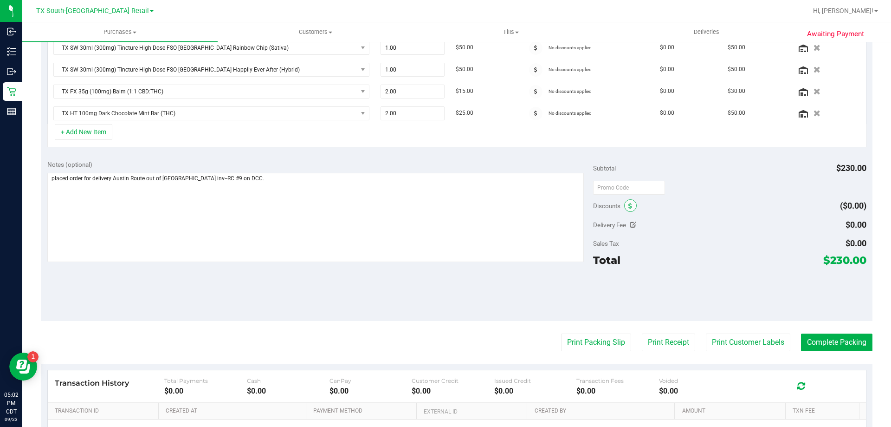
click at [624, 211] on span at bounding box center [630, 205] width 13 height 13
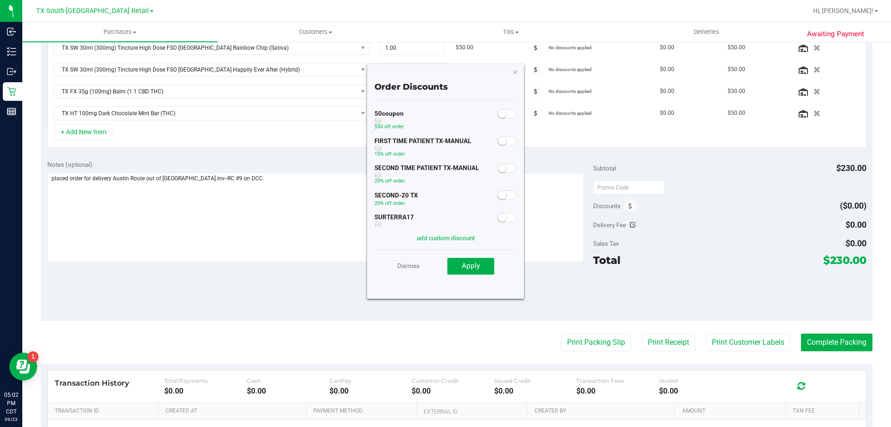
click at [498, 170] on small at bounding box center [502, 168] width 8 height 8
click at [476, 264] on span "Apply" at bounding box center [471, 265] width 18 height 8
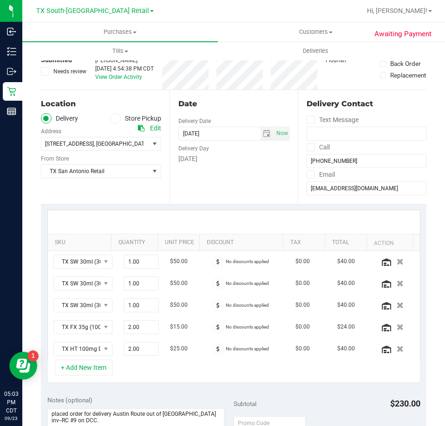
scroll to position [0, 0]
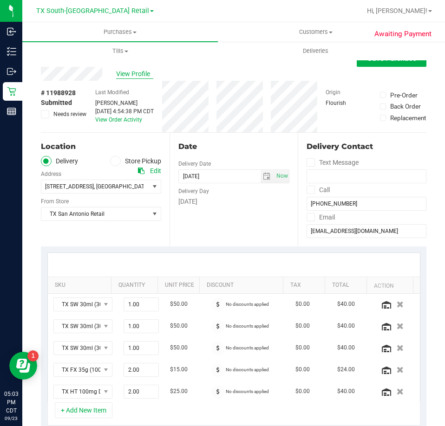
click at [144, 75] on span "View Profile" at bounding box center [134, 74] width 37 height 10
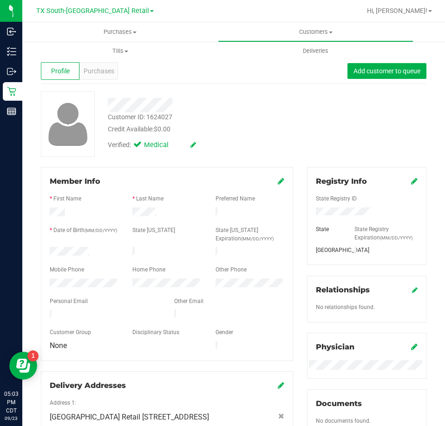
click at [117, 76] on div "Profile Purchases Add customer to queue" at bounding box center [233, 71] width 385 height 26
click at [105, 73] on span "Purchases" at bounding box center [99, 71] width 31 height 10
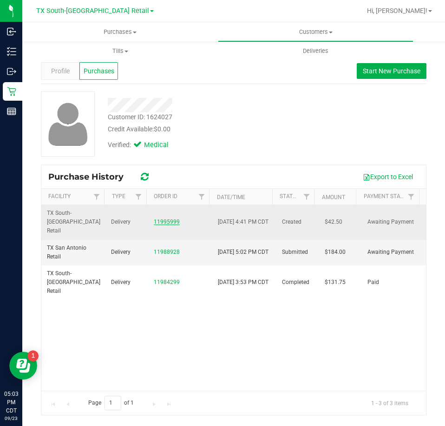
click at [166, 219] on link "11995999" at bounding box center [167, 222] width 26 height 6
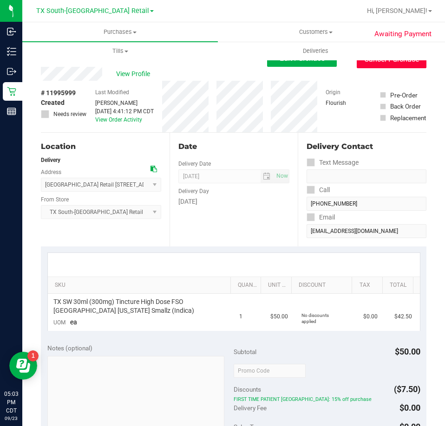
click at [383, 67] on button "Cancel Purchase" at bounding box center [392, 60] width 70 height 18
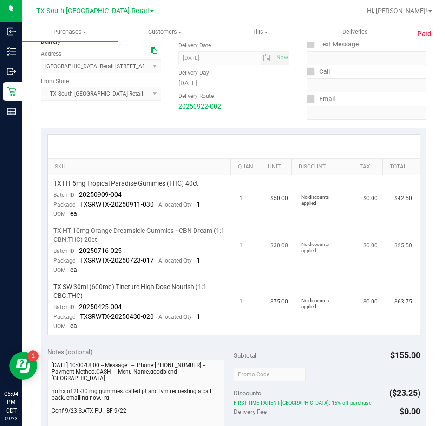
scroll to position [139, 0]
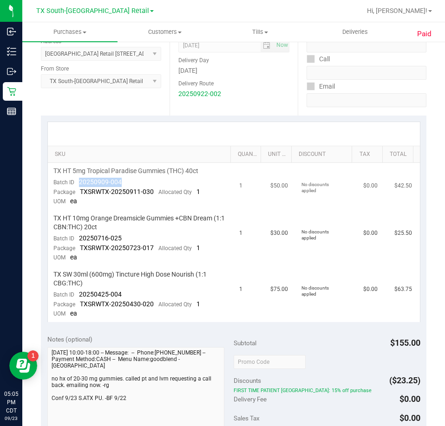
drag, startPoint x: 122, startPoint y: 183, endPoint x: 78, endPoint y: 187, distance: 44.7
click at [78, 187] on td "TX HT 5mg Tropical Paradise Gummies (THC) 40ct Batch ID 20250909-004 Package TX…" at bounding box center [141, 186] width 186 height 47
drag, startPoint x: 129, startPoint y: 239, endPoint x: 78, endPoint y: 241, distance: 51.1
click at [78, 241] on td "TX HT 10mg Orange Dreamsicle Gummies +CBN Dream (1:1 CBN:THC) 20ct Batch ID 202…" at bounding box center [141, 238] width 186 height 56
drag, startPoint x: 130, startPoint y: 294, endPoint x: 84, endPoint y: 293, distance: 46.0
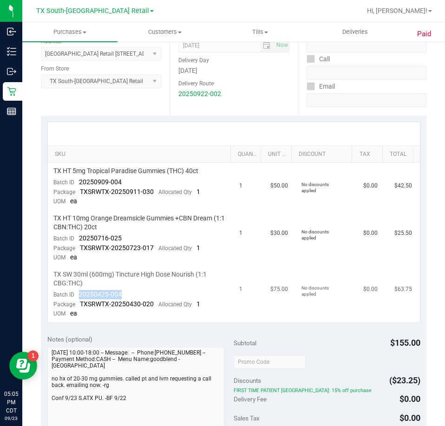
click at [79, 294] on td "TX SW 30ml (600mg) Tincture High Dose Nourish (1:1 CBG:THC) Batch ID 20250425-0…" at bounding box center [141, 294] width 186 height 56
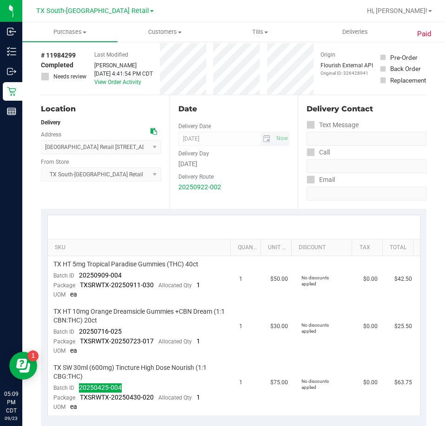
scroll to position [0, 0]
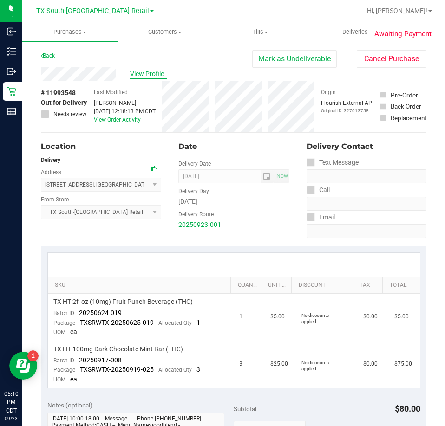
click at [150, 74] on span "View Profile" at bounding box center [148, 74] width 37 height 10
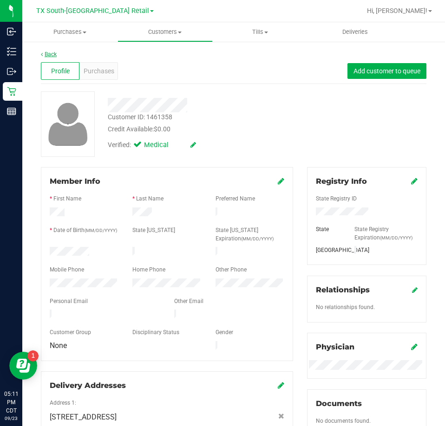
click at [52, 53] on link "Back" at bounding box center [49, 54] width 16 height 6
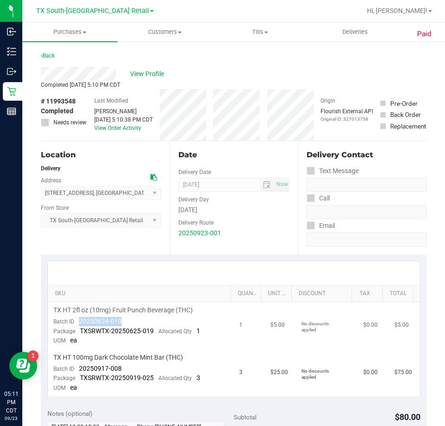
drag, startPoint x: 137, startPoint y: 319, endPoint x: 78, endPoint y: 323, distance: 59.5
click at [78, 323] on td "TX HT 2fl oz (10mg) Fruit Punch Beverage (THC) Batch ID 20250624-019 Package TX…" at bounding box center [141, 325] width 186 height 47
drag, startPoint x: 132, startPoint y: 368, endPoint x: 80, endPoint y: 371, distance: 51.6
click at [80, 371] on td "TX HT 100mg Dark Chocolate Mint Bar (THC) Batch ID 20250917-008 Package TXSRWTX…" at bounding box center [141, 373] width 186 height 47
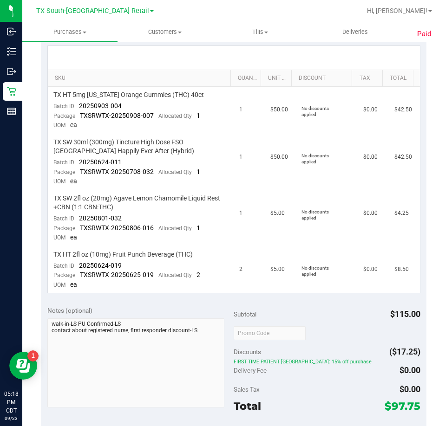
scroll to position [232, 0]
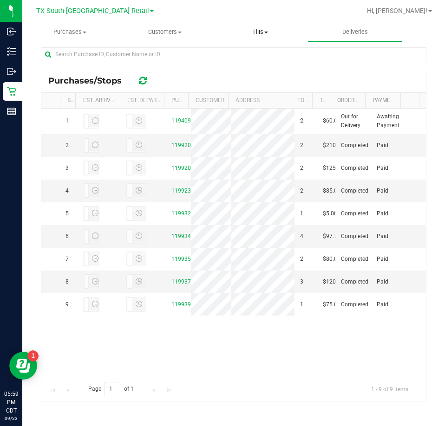
click at [270, 30] on span "Tills" at bounding box center [260, 32] width 94 height 8
click at [251, 52] on span "Manage tills" at bounding box center [244, 56] width 63 height 8
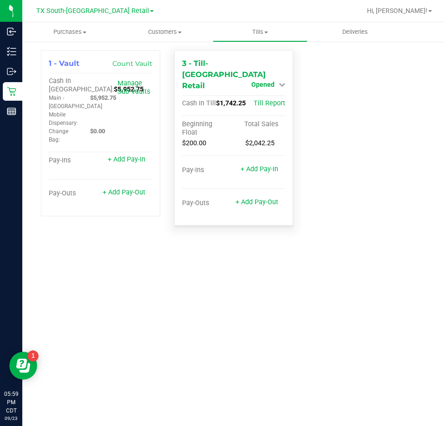
click at [266, 81] on span "Opened" at bounding box center [262, 84] width 23 height 7
click at [268, 98] on div "Close Till" at bounding box center [264, 104] width 69 height 12
click at [271, 100] on link "Close Till" at bounding box center [264, 103] width 25 height 7
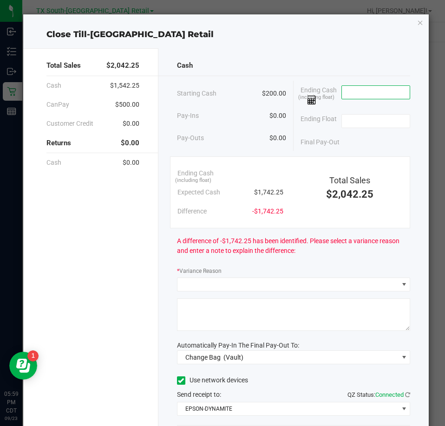
click at [342, 95] on input at bounding box center [376, 92] width 68 height 13
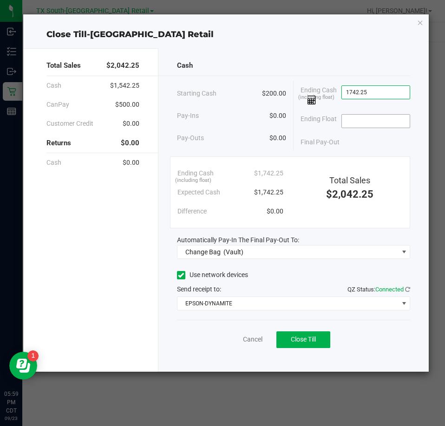
type input "$1,742.25"
click at [347, 116] on input at bounding box center [376, 121] width 68 height 13
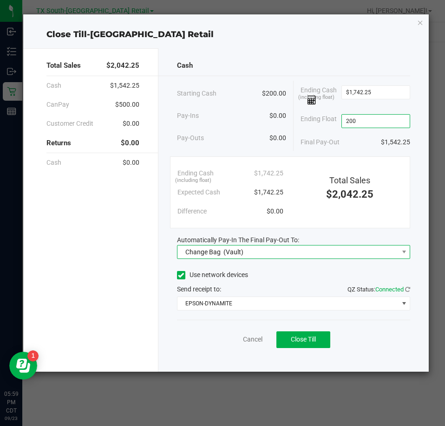
type input "$200.00"
click at [304, 250] on span "Change Bag (Vault)" at bounding box center [287, 252] width 221 height 13
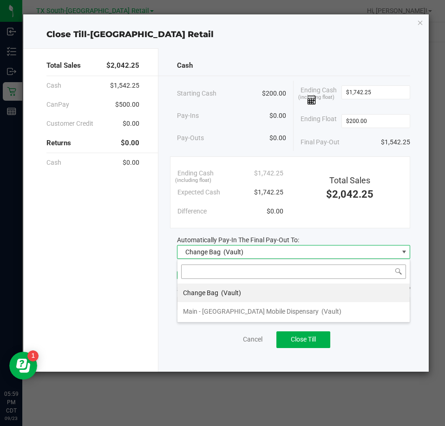
scroll to position [14, 234]
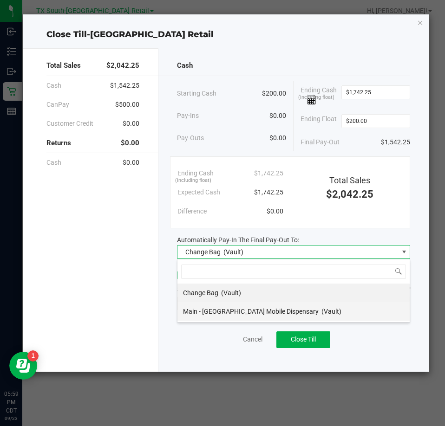
click at [250, 311] on span "Main - TX Mobile Dispensary" at bounding box center [251, 311] width 136 height 7
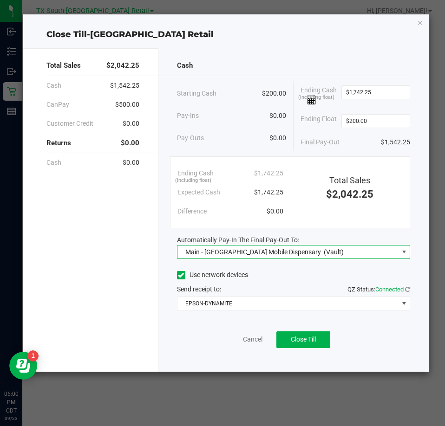
click at [184, 279] on span at bounding box center [181, 275] width 8 height 8
click at [0, 0] on input "Use network devices" at bounding box center [0, 0] width 0 height 0
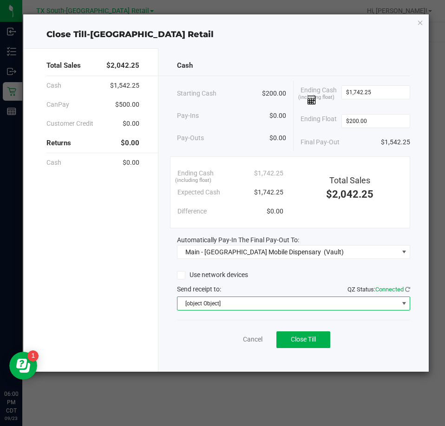
click at [204, 308] on span "[object Object]" at bounding box center [287, 303] width 221 height 13
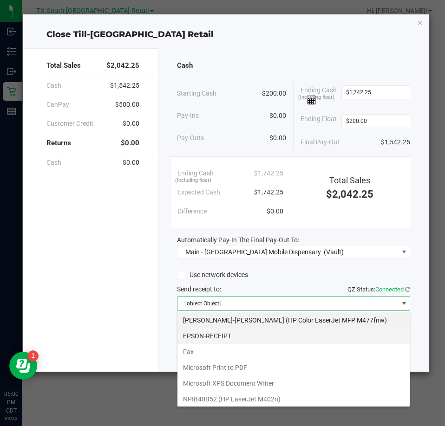
click at [209, 337] on li "EPSON-RECEIPT" at bounding box center [293, 336] width 232 height 16
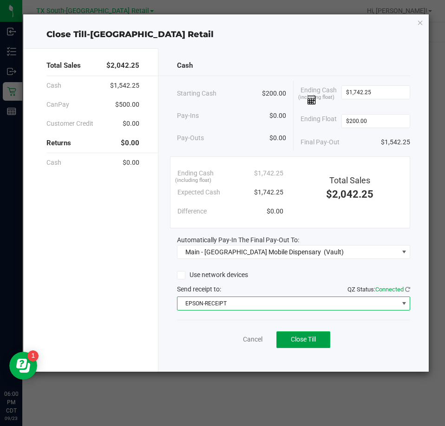
click at [316, 339] on span "Close Till" at bounding box center [303, 339] width 25 height 7
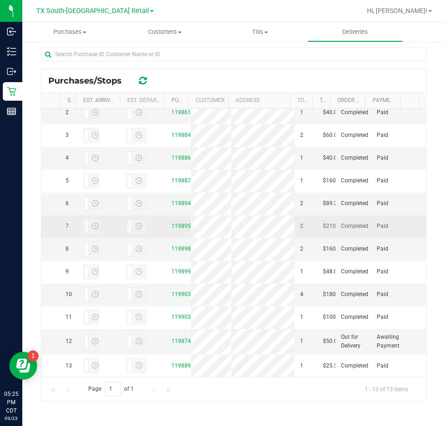
scroll to position [208, 0]
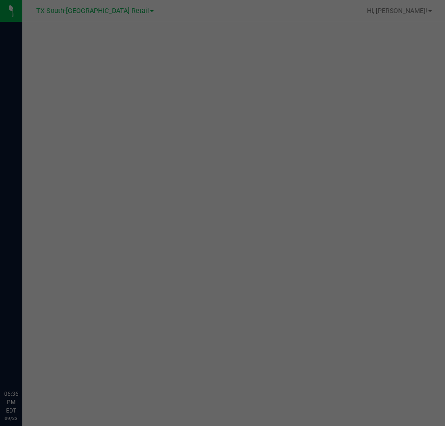
click at [18, 117] on div at bounding box center [11, 195] width 22 height 346
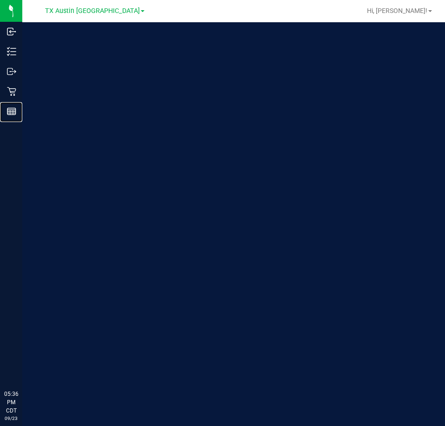
click at [0, 0] on p "Reports" at bounding box center [0, 0] width 0 height 0
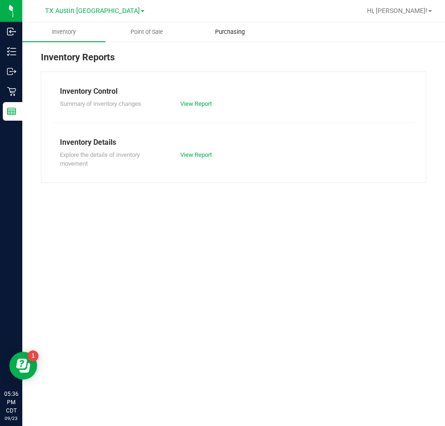
click at [241, 30] on span "Purchasing" at bounding box center [229, 32] width 55 height 8
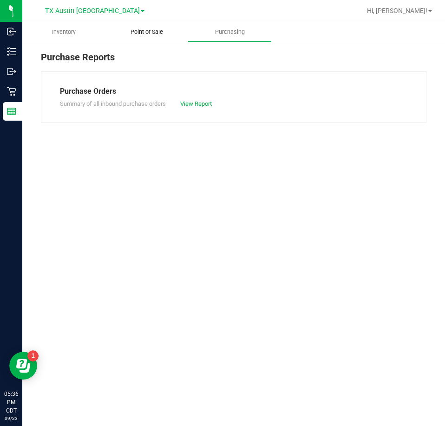
click at [138, 30] on span "Point of Sale" at bounding box center [147, 32] width 58 height 8
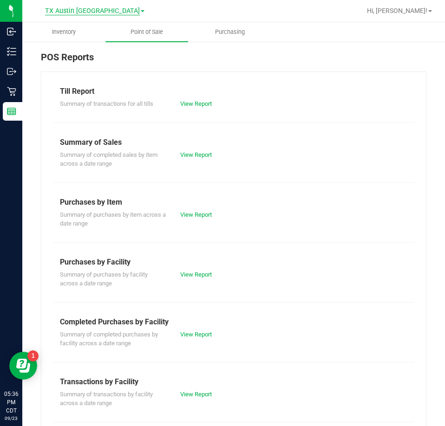
click at [91, 9] on span "TX Austin [GEOGRAPHIC_DATA]" at bounding box center [92, 11] width 95 height 8
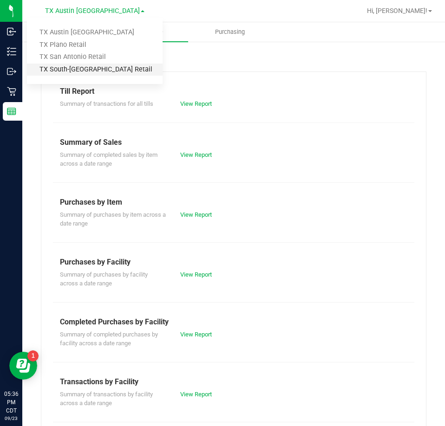
click at [79, 72] on link "TX South-[GEOGRAPHIC_DATA] Retail" at bounding box center [95, 70] width 136 height 13
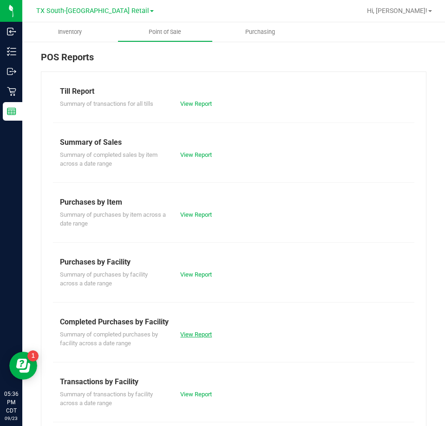
click at [202, 333] on link "View Report" at bounding box center [196, 334] width 32 height 7
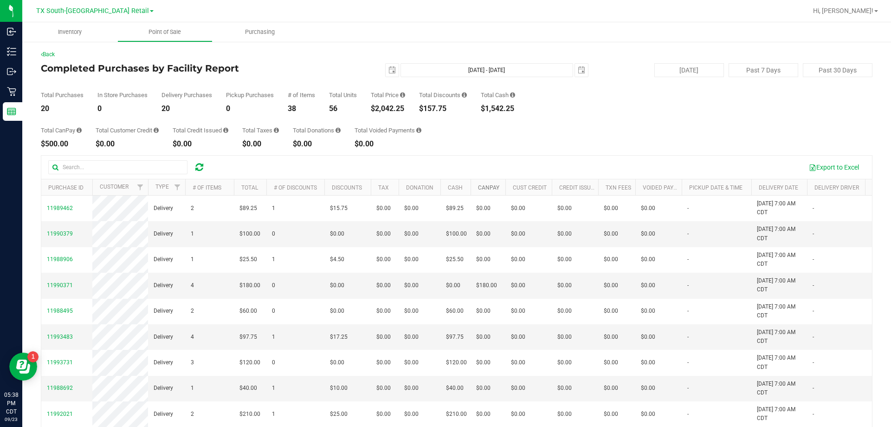
click at [444, 188] on link "CanPay" at bounding box center [488, 187] width 21 height 6
click at [444, 188] on link "CanPay" at bounding box center [494, 187] width 32 height 6
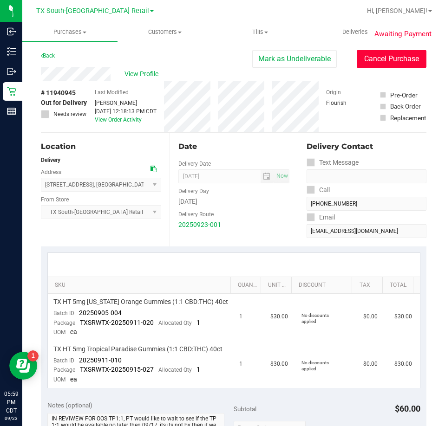
click at [389, 61] on button "Cancel Purchase" at bounding box center [392, 59] width 70 height 18
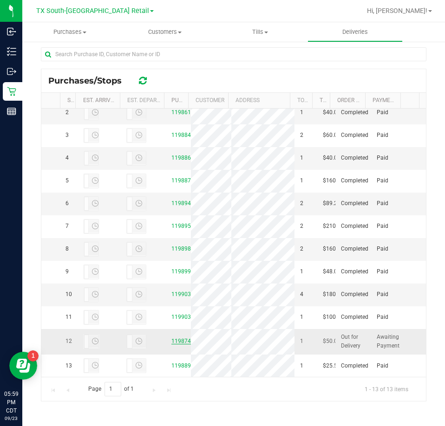
click at [176, 338] on link "11987402" at bounding box center [184, 341] width 26 height 6
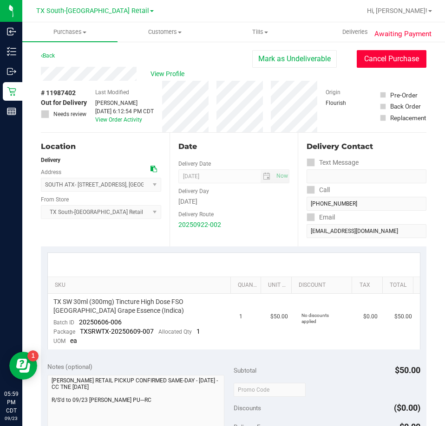
click at [393, 55] on button "Cancel Purchase" at bounding box center [392, 59] width 70 height 18
